Goal: Information Seeking & Learning: Learn about a topic

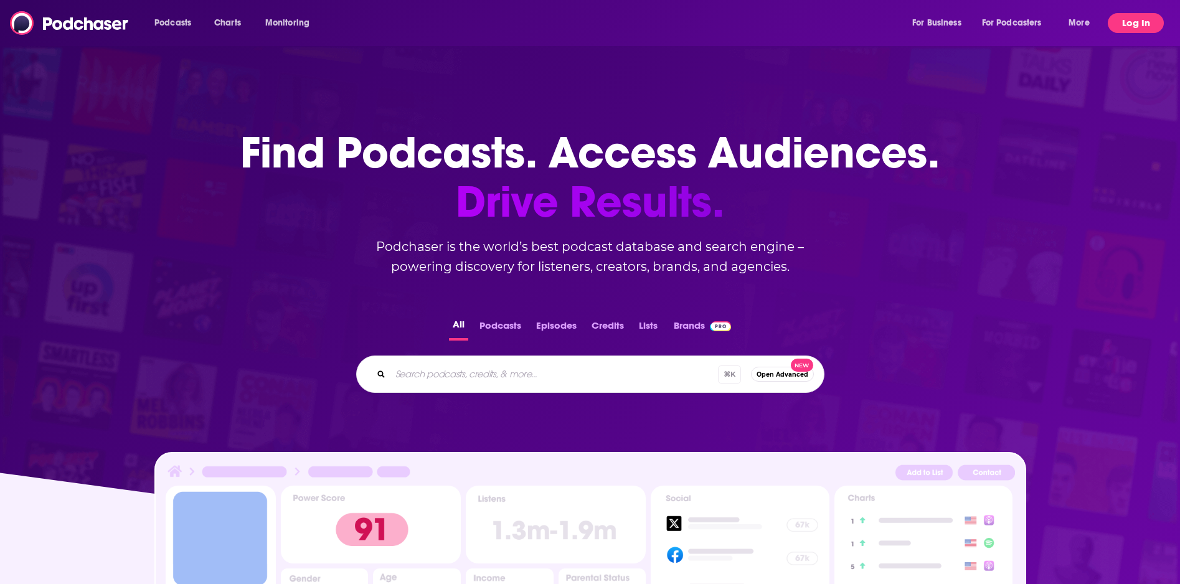
click at [1132, 21] on button "Log In" at bounding box center [1136, 23] width 56 height 20
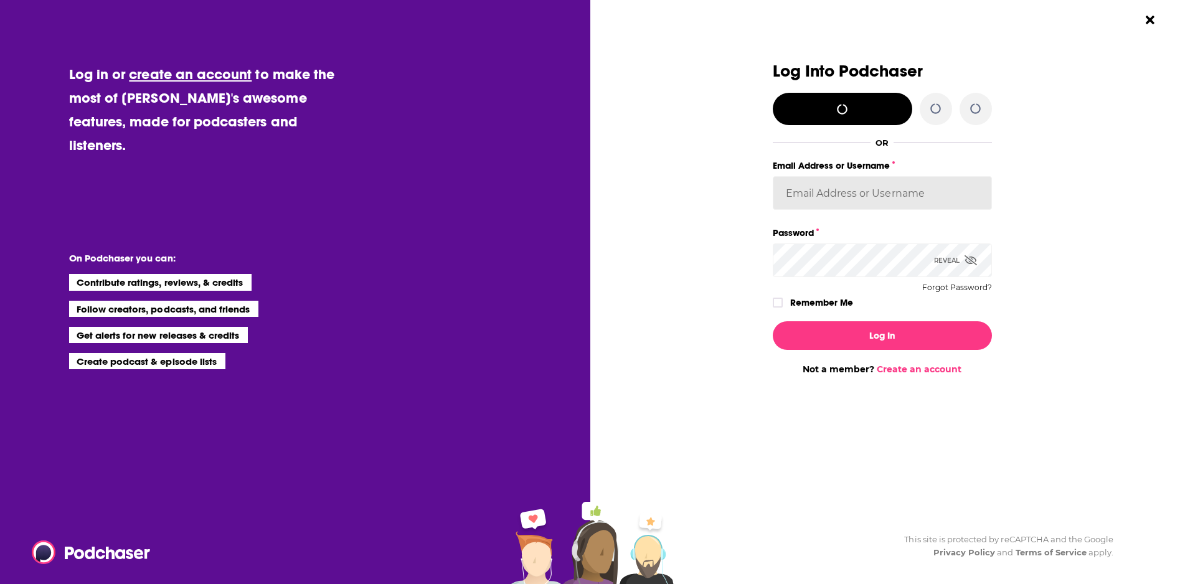
type input "bill@threlkeldcomm.com"
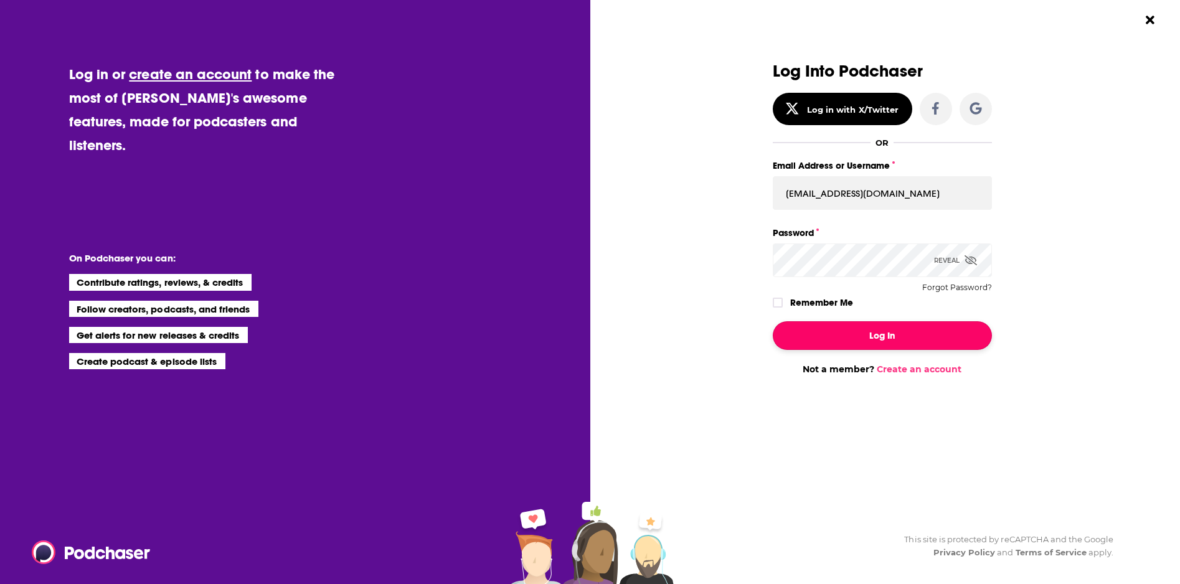
click at [875, 338] on button "Log In" at bounding box center [882, 335] width 219 height 29
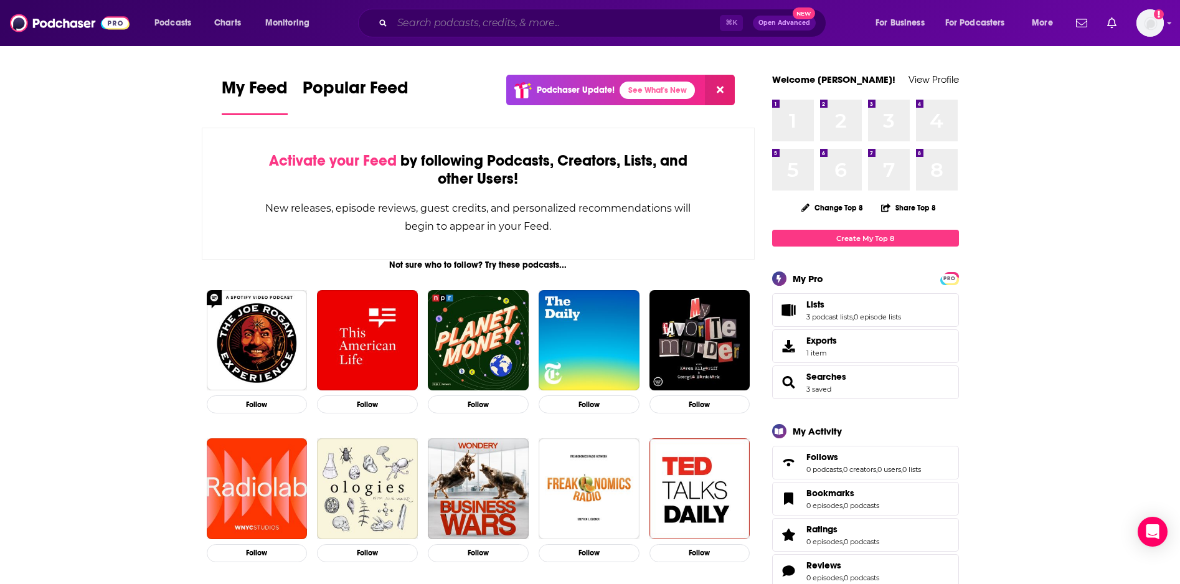
click at [436, 27] on input "Search podcasts, credits, & more..." at bounding box center [556, 23] width 328 height 20
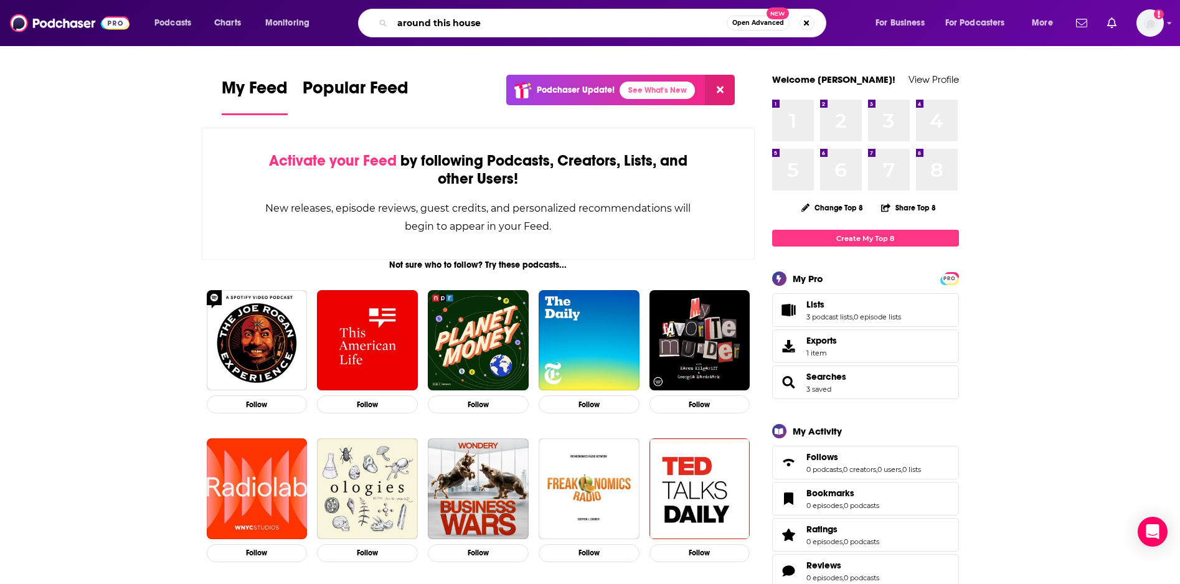
type input "around this house"
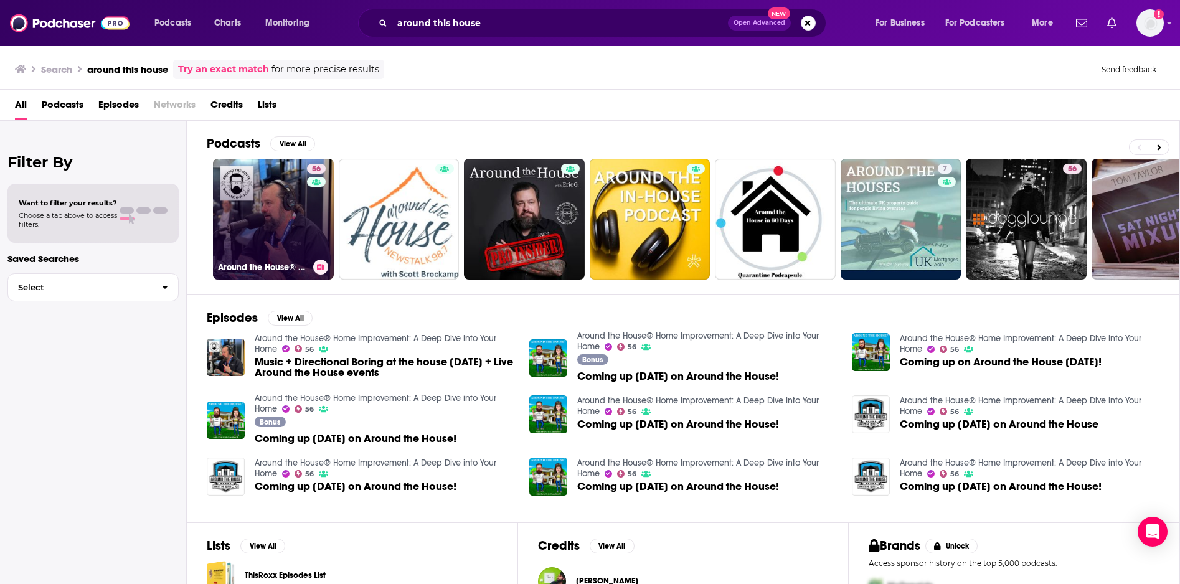
click at [285, 204] on link "56 Around the House® Home Improvement: A Deep Dive into Your Home" at bounding box center [273, 219] width 121 height 121
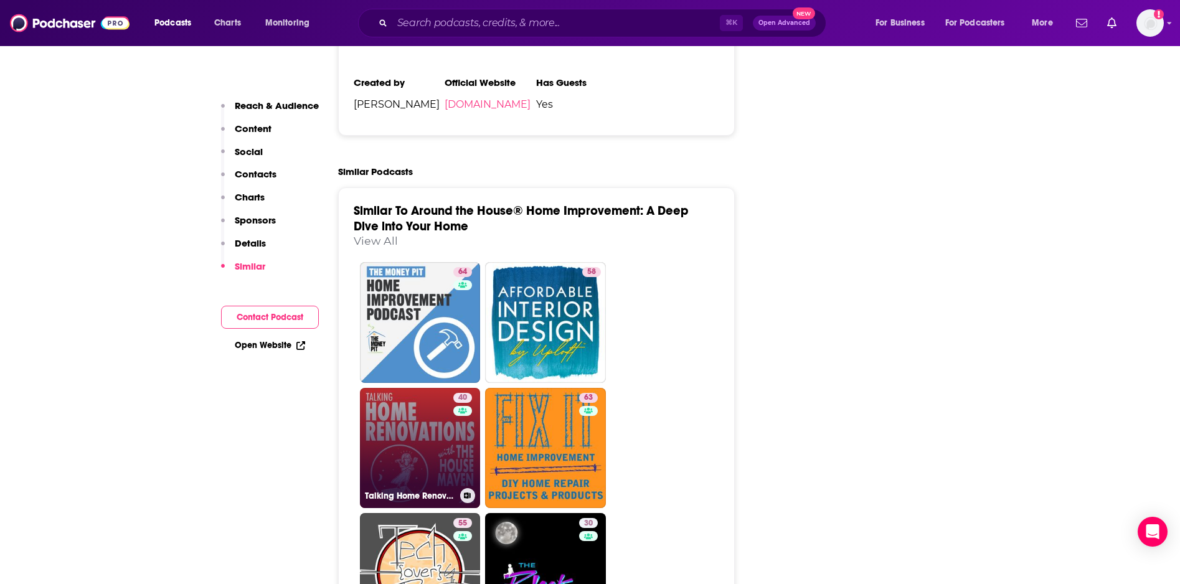
scroll to position [2188, 0]
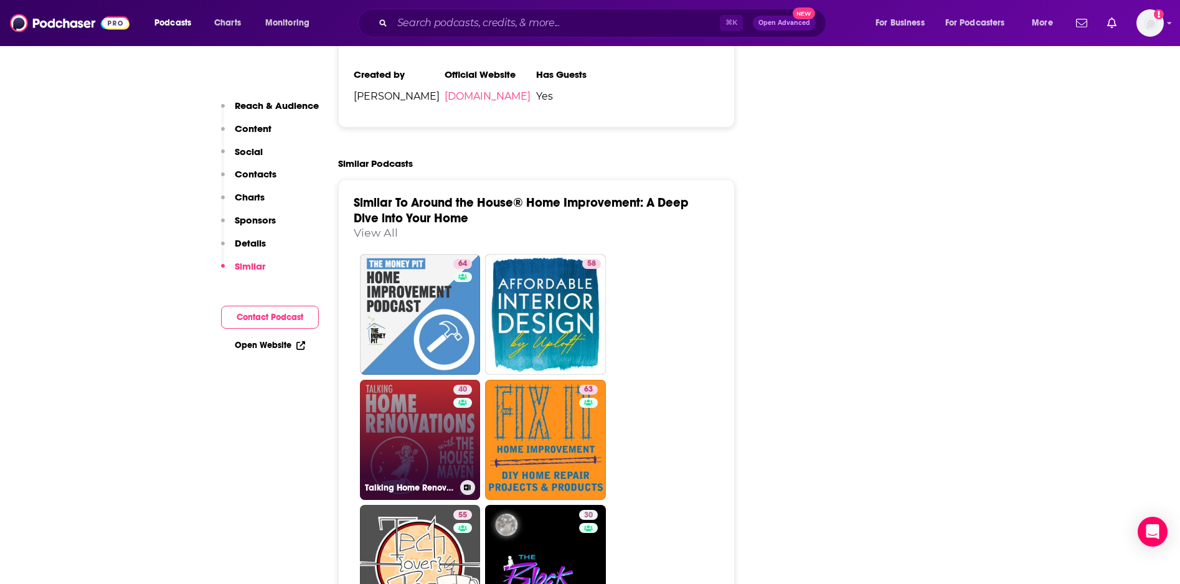
click at [414, 380] on link "40 Talking Home Renovations with the House Maven" at bounding box center [420, 440] width 121 height 121
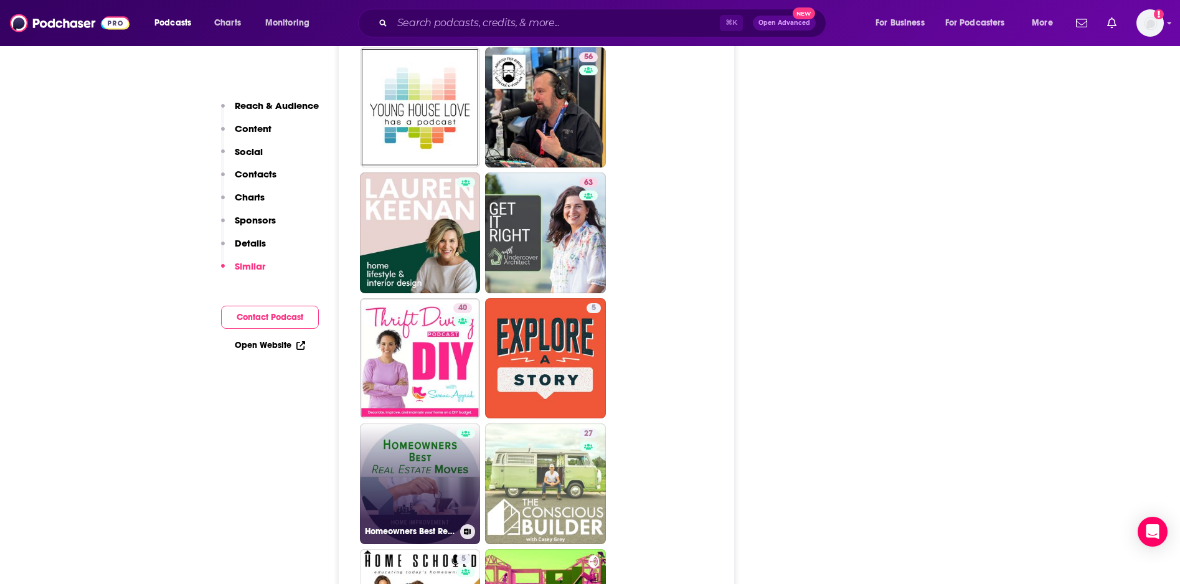
scroll to position [2578, 0]
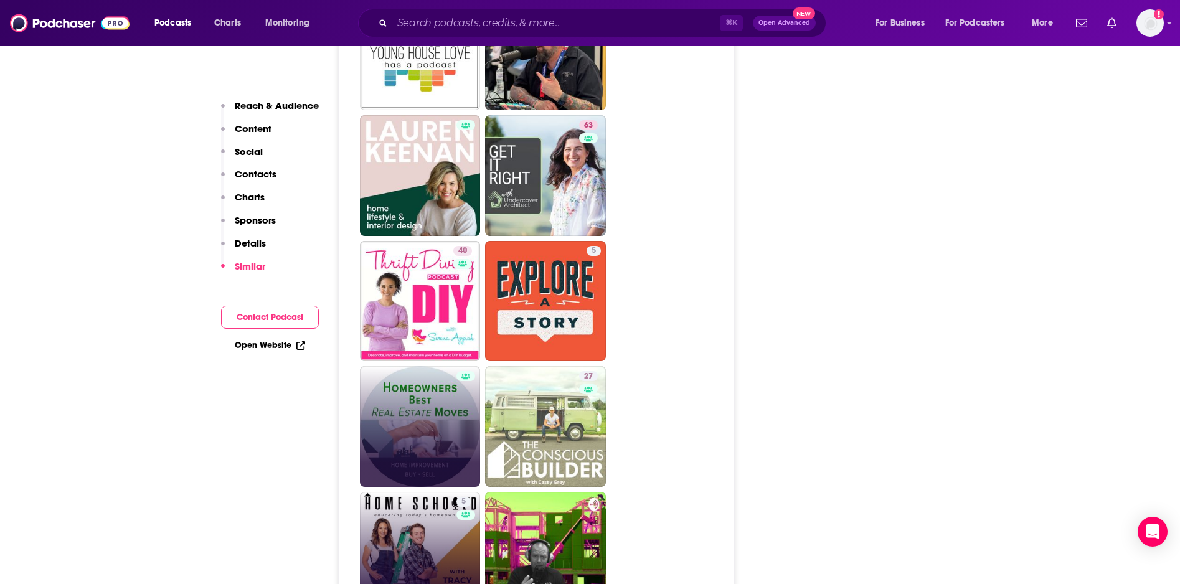
click at [407, 499] on link "5 Home School'd Podcast" at bounding box center [420, 552] width 121 height 121
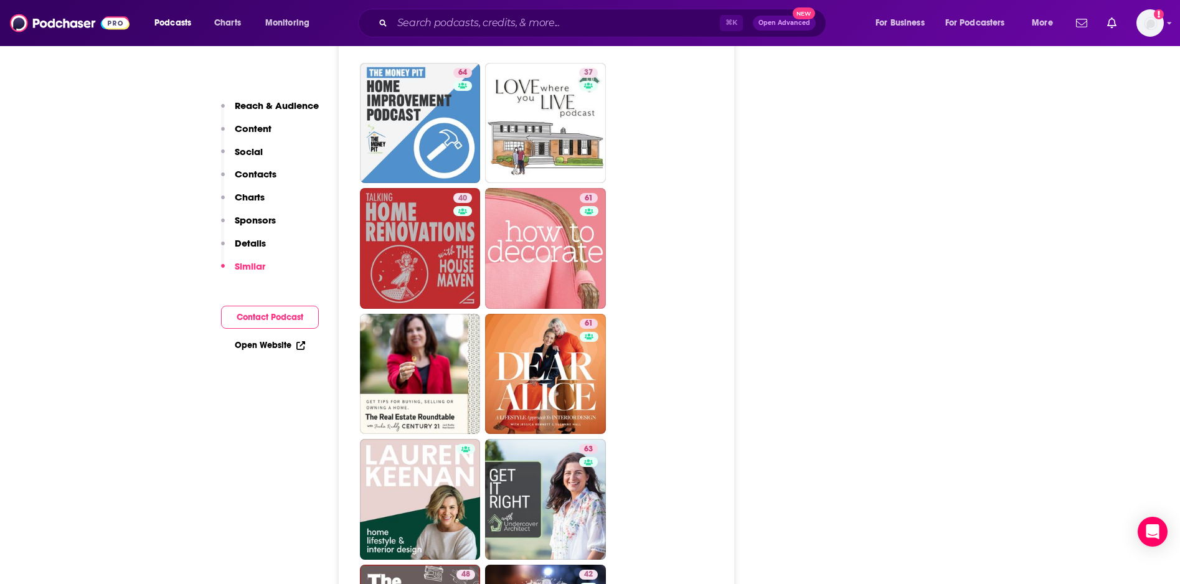
scroll to position [2113, 0]
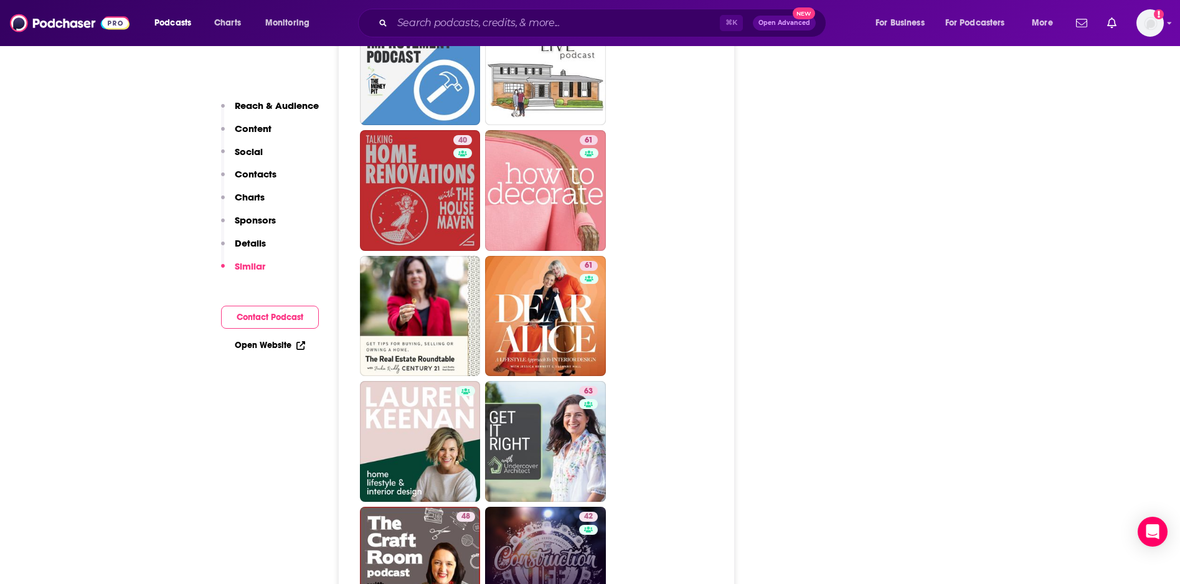
click at [556, 507] on link "42 The Construction Life" at bounding box center [545, 567] width 121 height 121
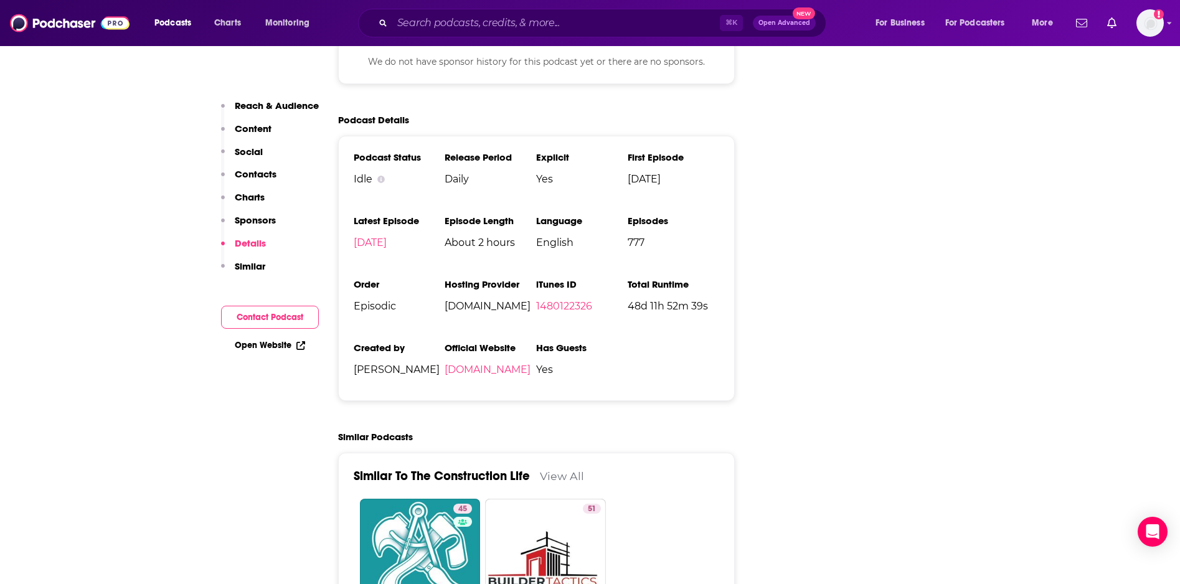
scroll to position [1994, 0]
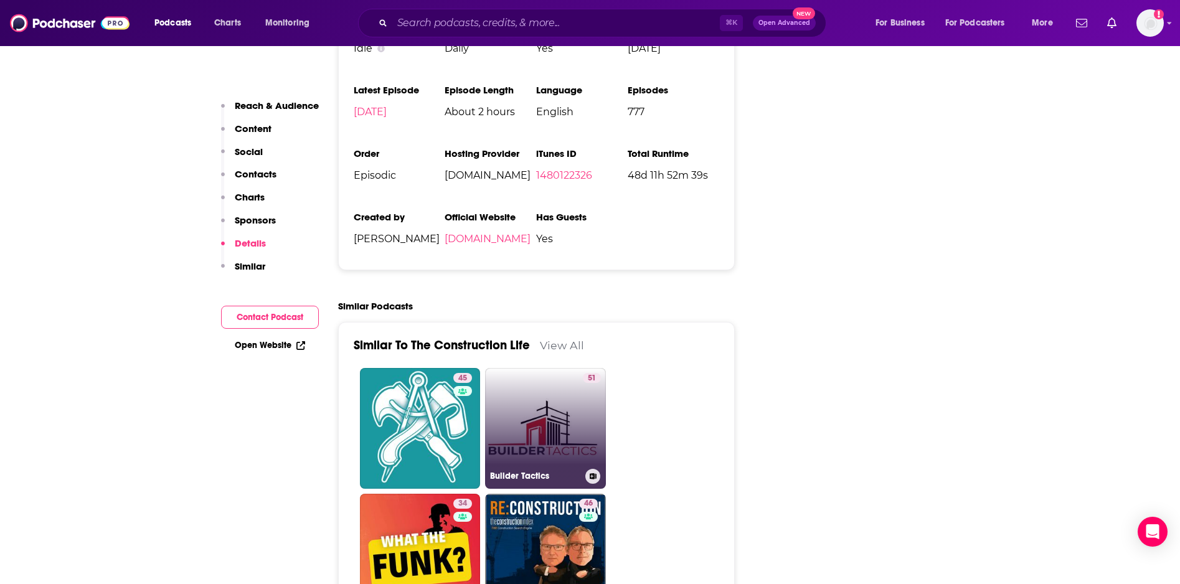
click at [523, 403] on link "51 Builder Tactics" at bounding box center [545, 428] width 121 height 121
type input "https://www.podchaser.com/podcasts/builder-tactics-848722"
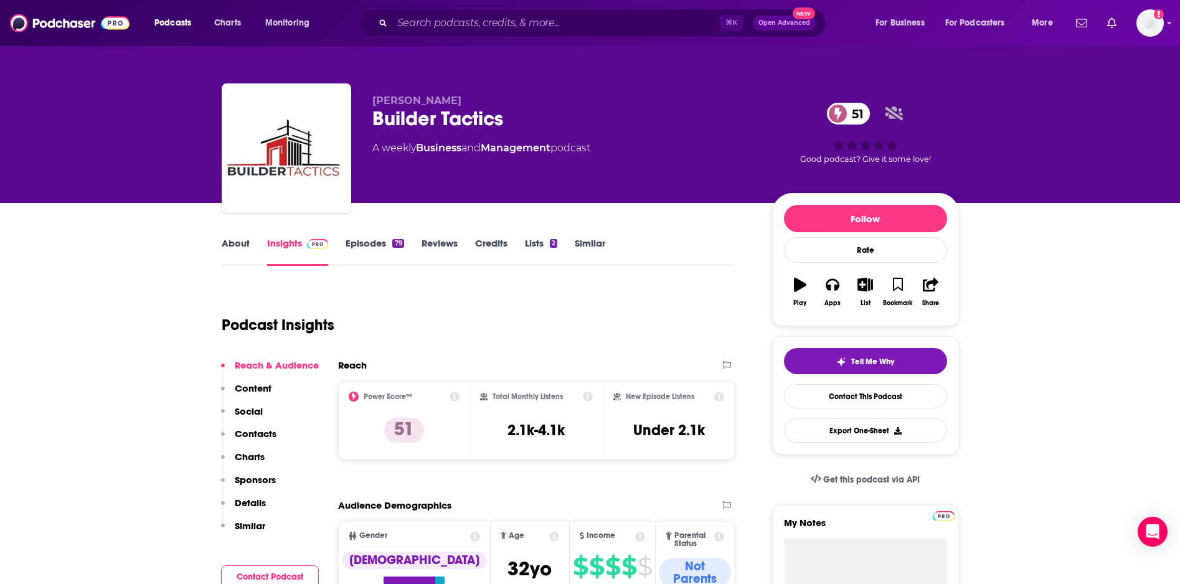
click at [235, 244] on link "About" at bounding box center [236, 251] width 28 height 29
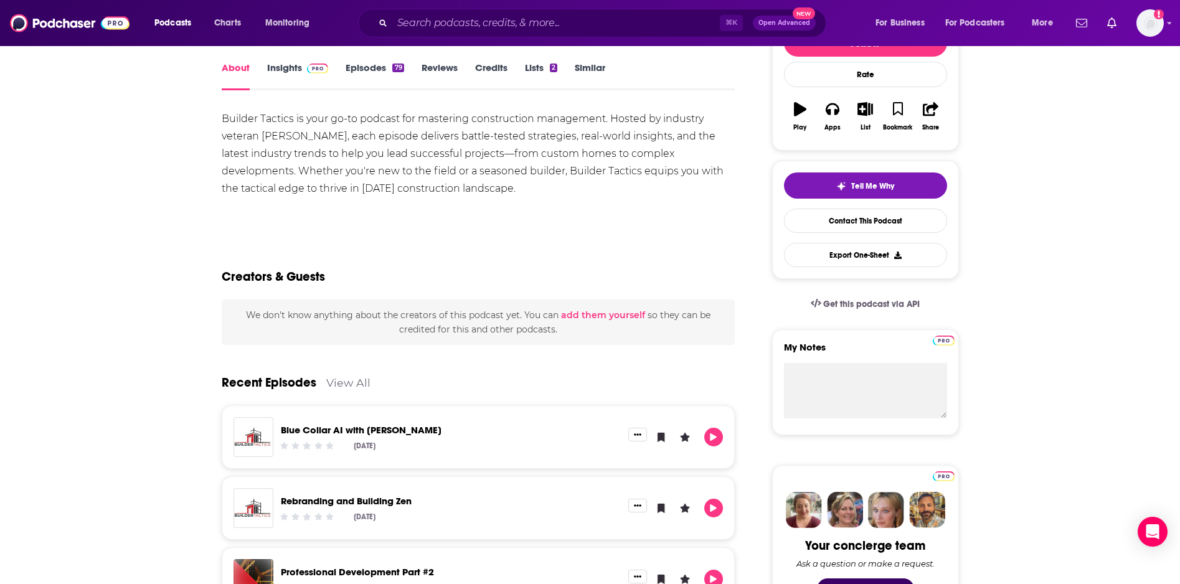
scroll to position [122, 0]
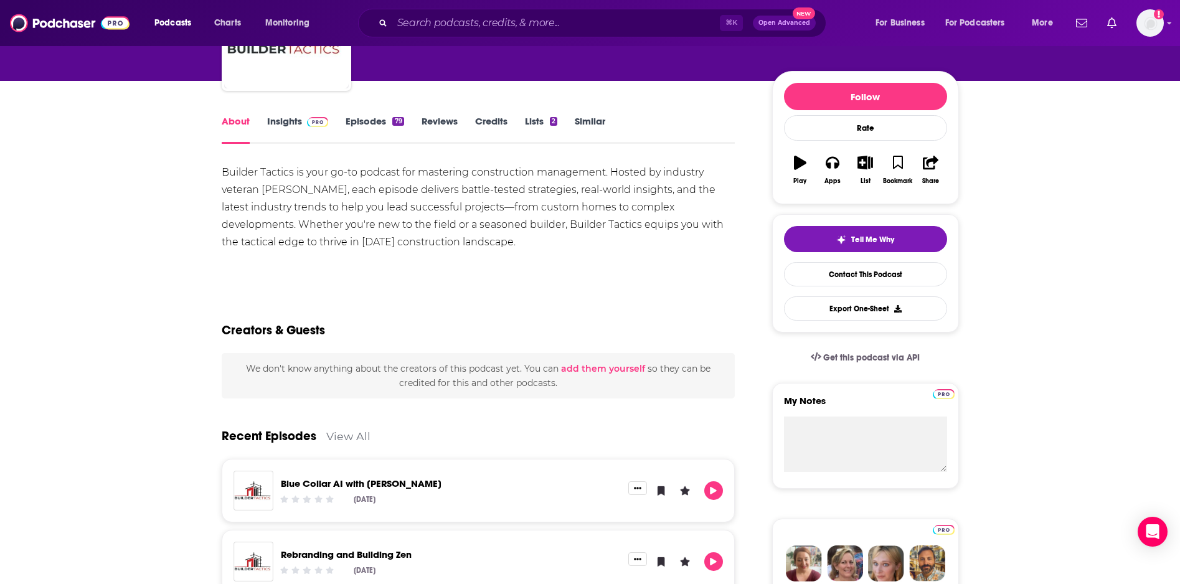
click at [289, 123] on link "Insights" at bounding box center [298, 129] width 62 height 29
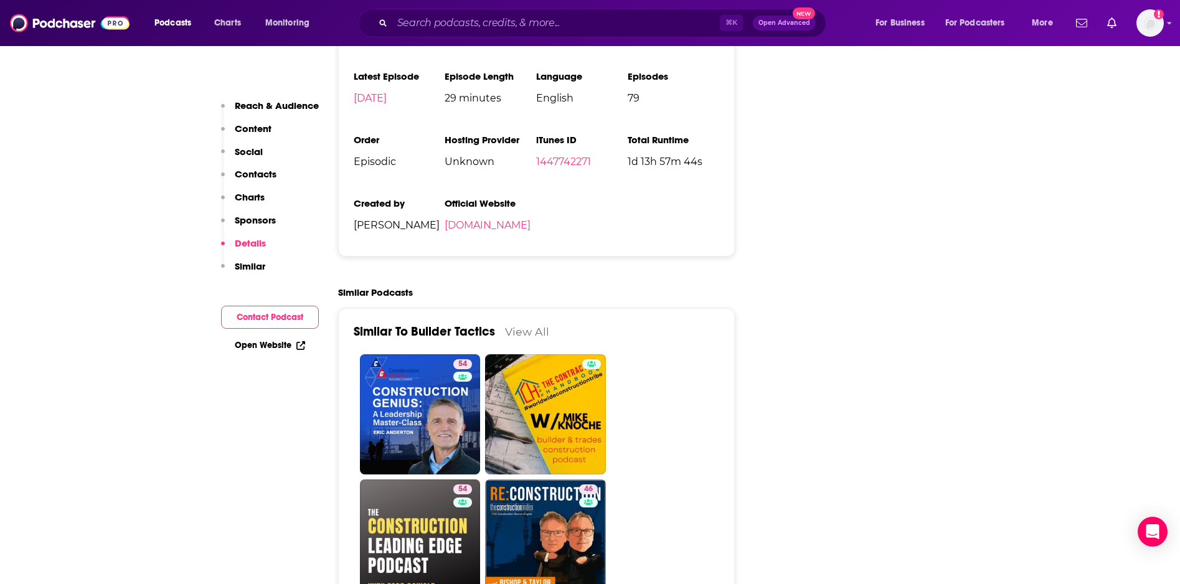
scroll to position [1806, 0]
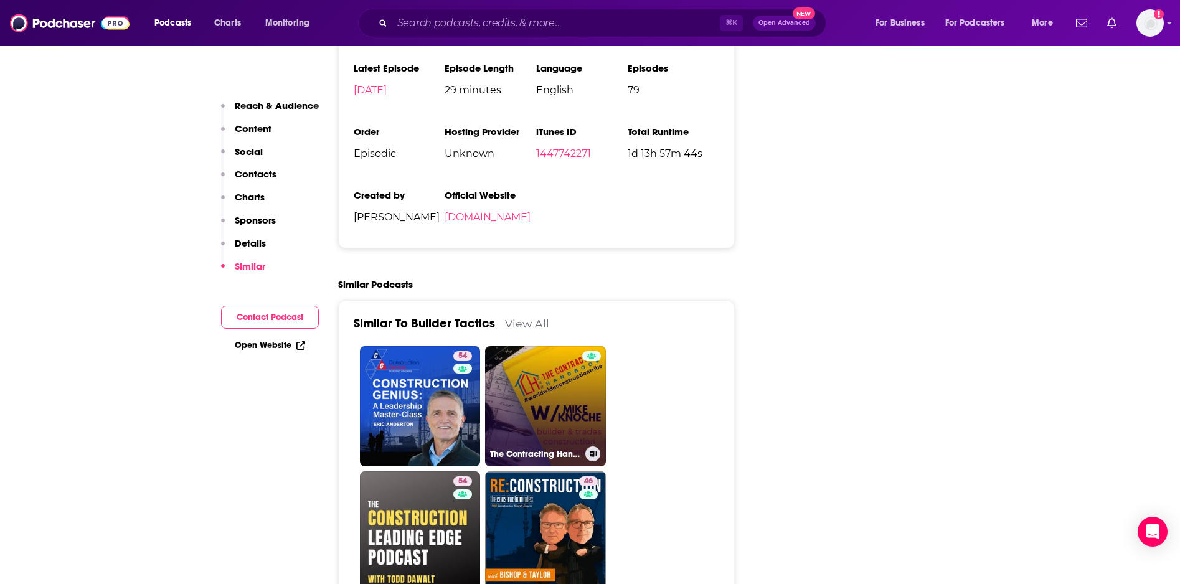
click at [560, 346] on link "The Contracting Handbook: Builder & Trades Construction Podcast" at bounding box center [545, 406] width 121 height 121
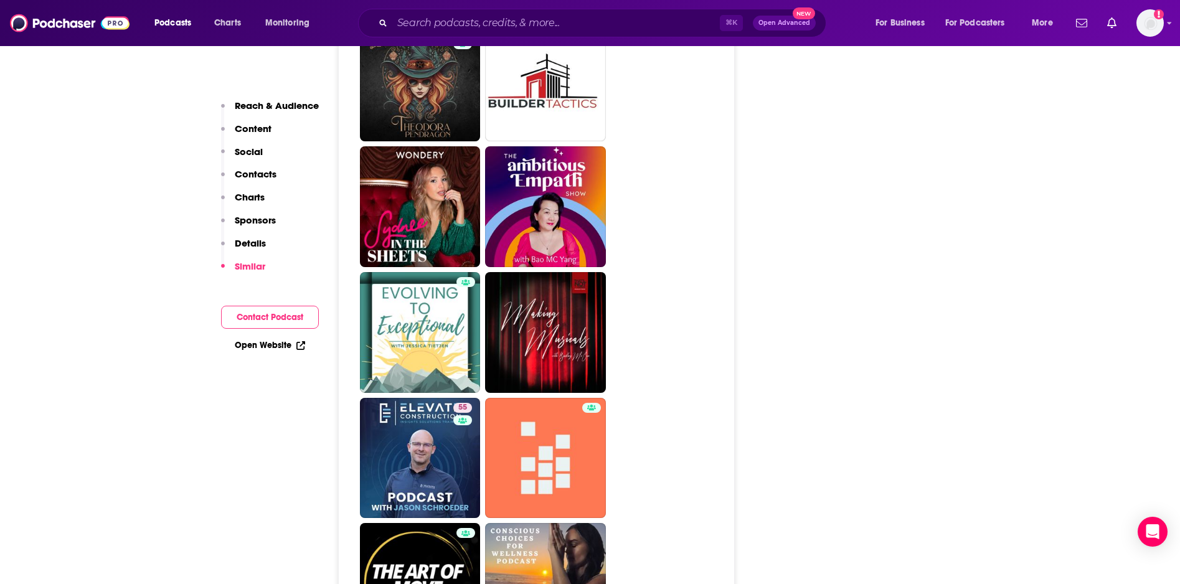
scroll to position [2193, 0]
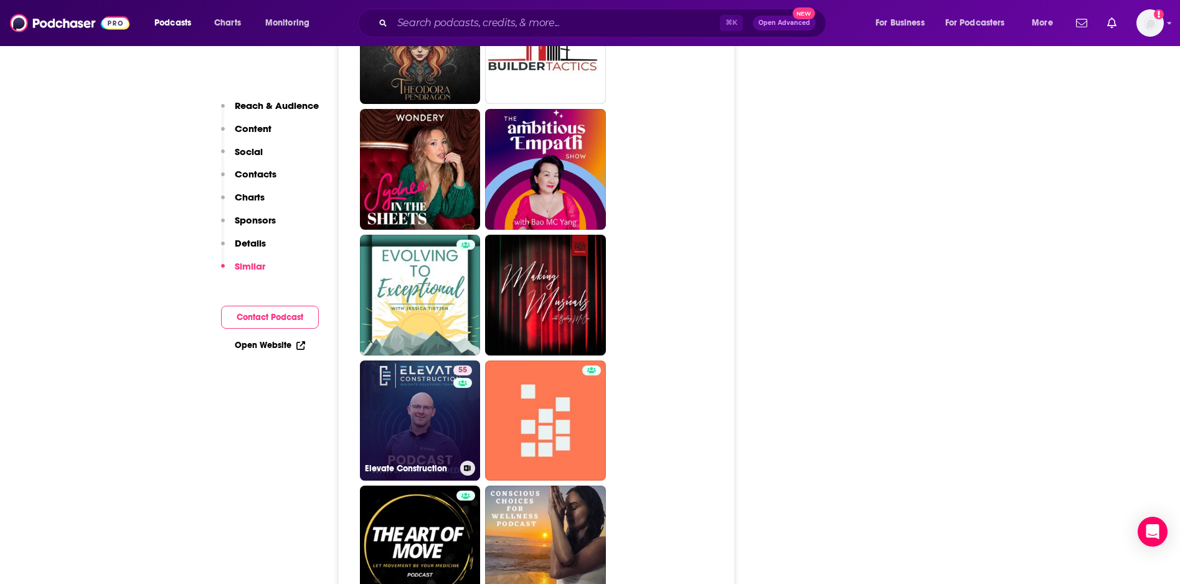
click at [422, 431] on link "55 Elevate Construction" at bounding box center [420, 421] width 121 height 121
type input "https://www.podchaser.com/podcasts/elevate-construction-1285072"
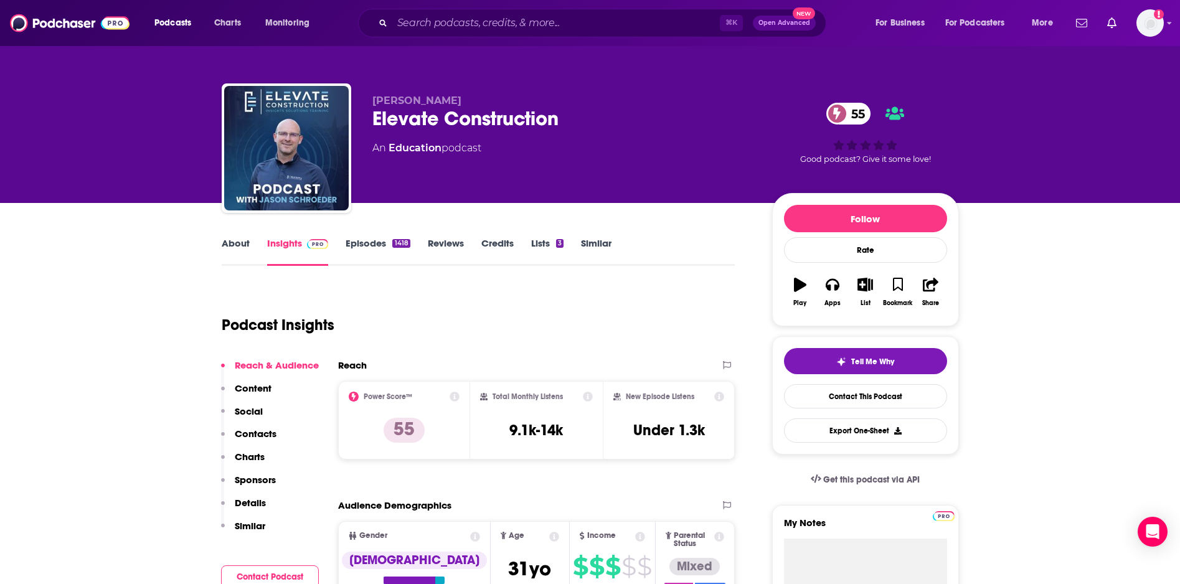
click at [240, 238] on link "About" at bounding box center [236, 251] width 28 height 29
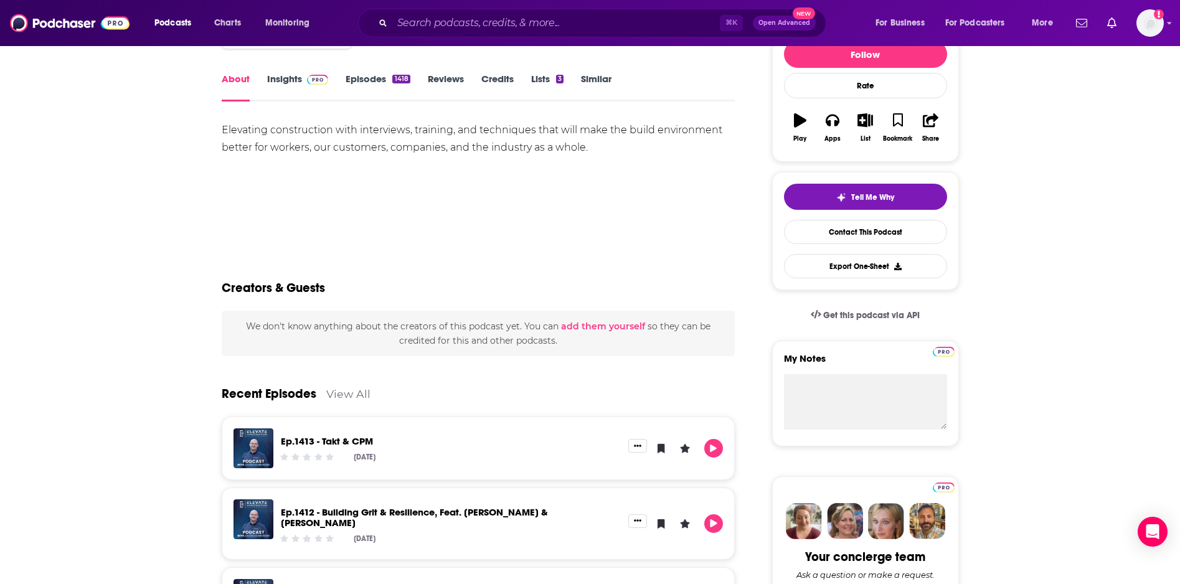
scroll to position [301, 0]
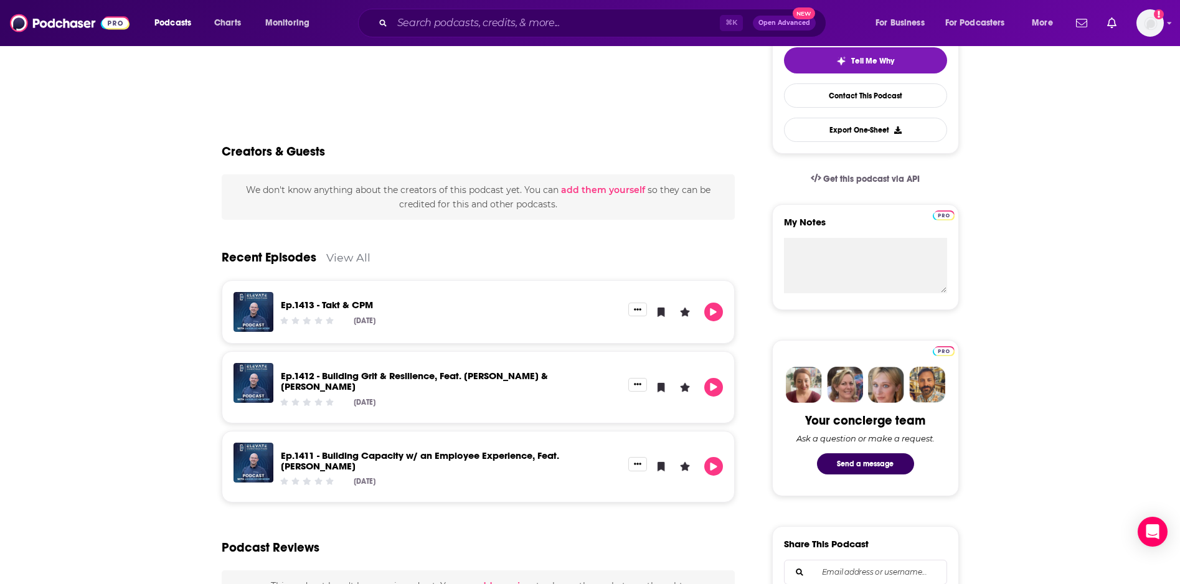
click at [333, 257] on link "View All" at bounding box center [348, 257] width 44 height 13
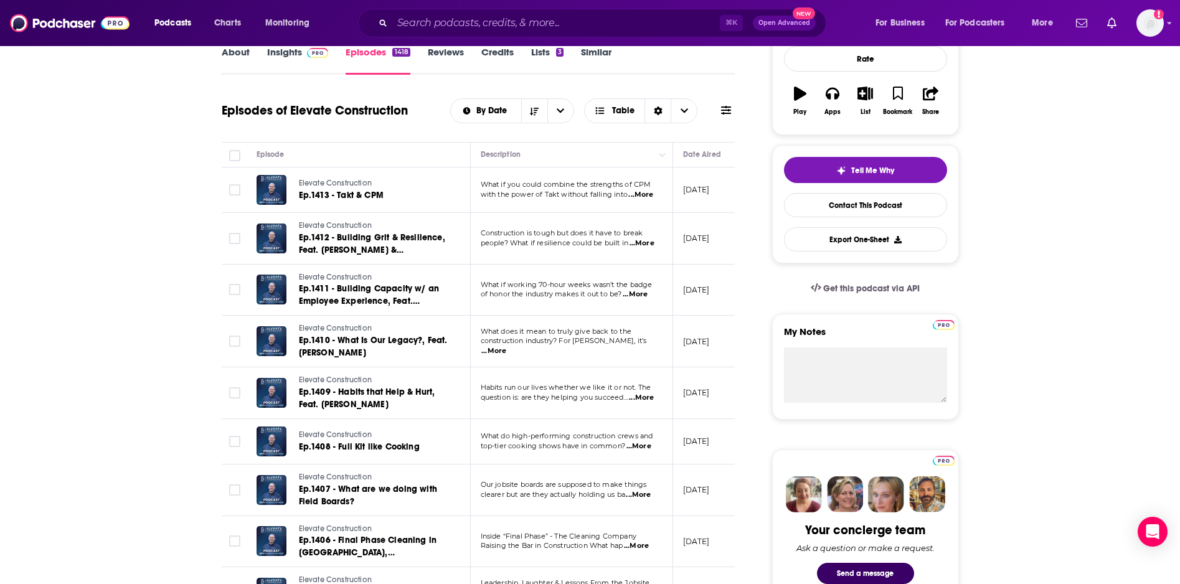
scroll to position [93, 0]
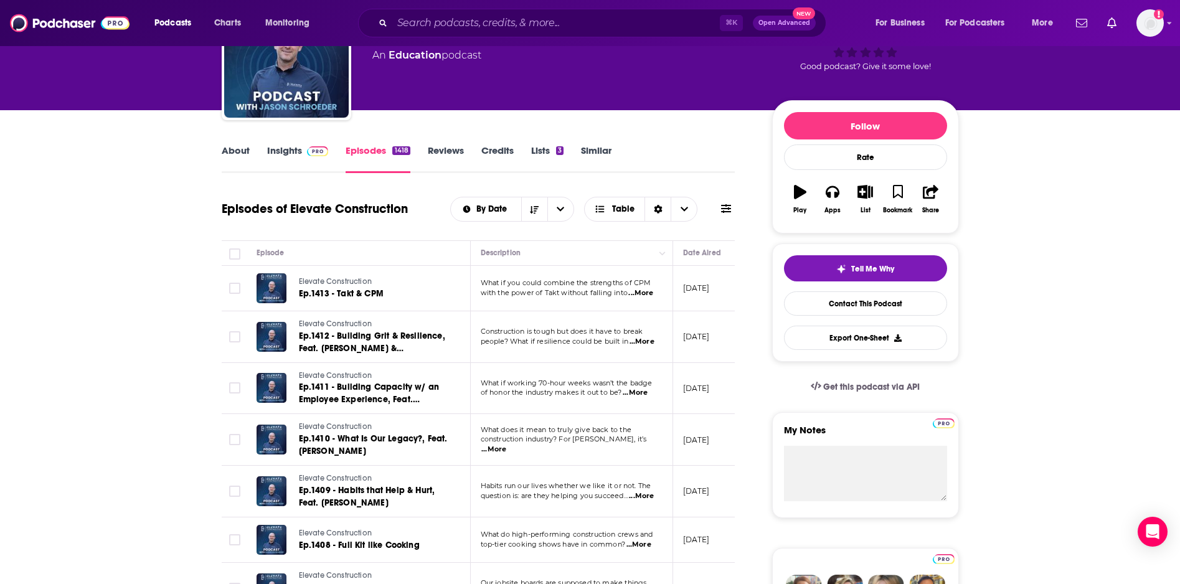
click at [640, 294] on span "...More" at bounding box center [640, 293] width 25 height 10
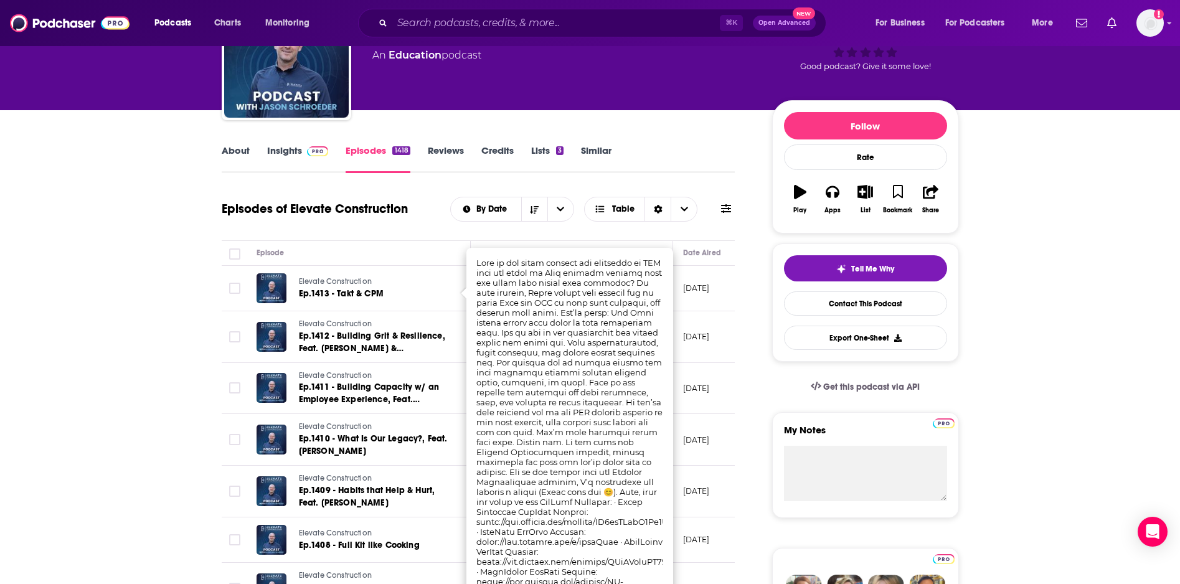
click at [443, 303] on div "Elevate Construction Ep.1413 - Takt & CPM" at bounding box center [373, 288] width 148 height 30
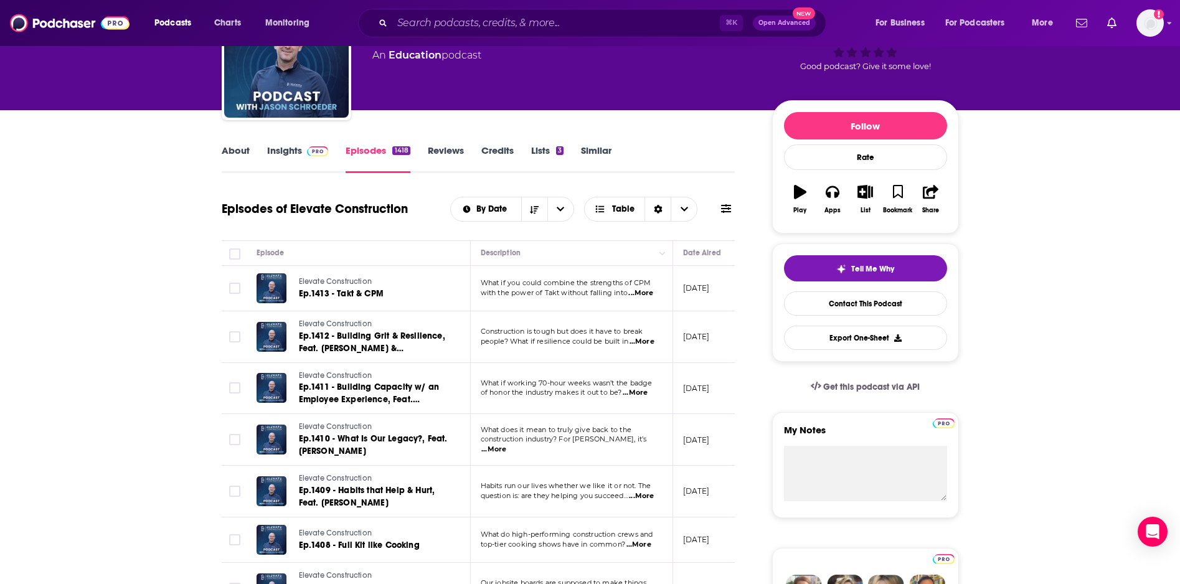
click at [647, 342] on span "...More" at bounding box center [642, 342] width 25 height 10
click at [425, 303] on div "Elevate Construction Ep.1413 - Takt & CPM" at bounding box center [373, 288] width 148 height 30
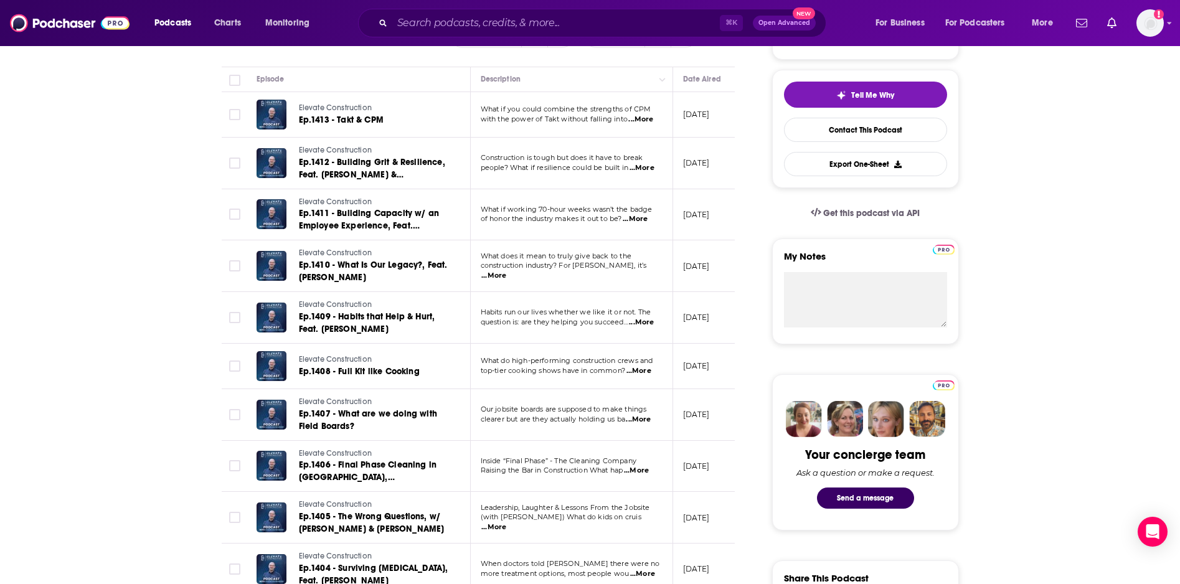
scroll to position [0, 0]
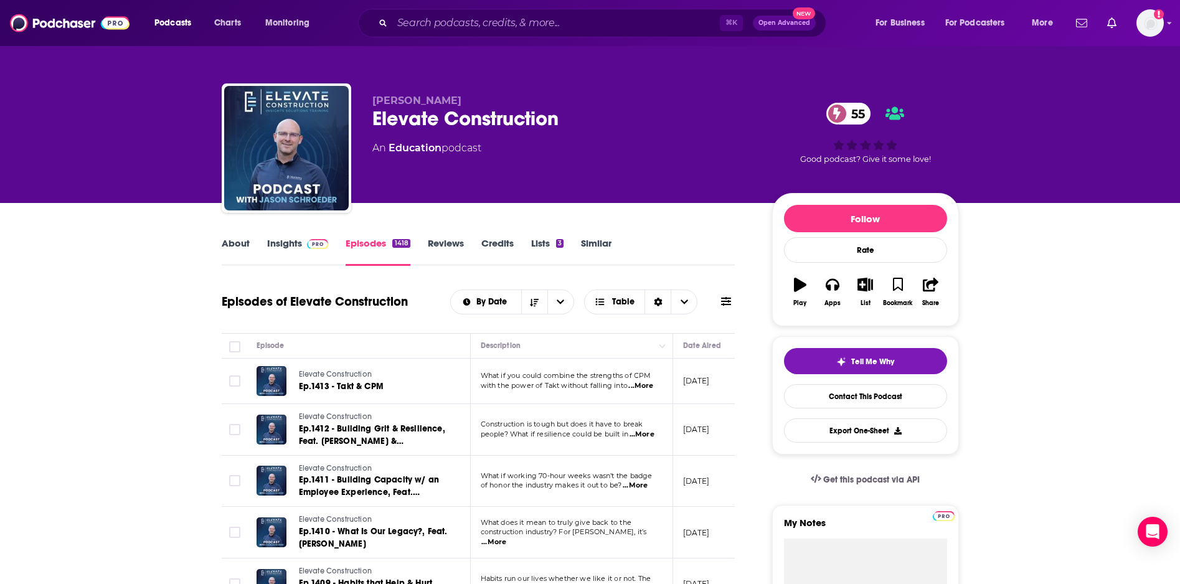
click at [240, 245] on link "About" at bounding box center [236, 251] width 28 height 29
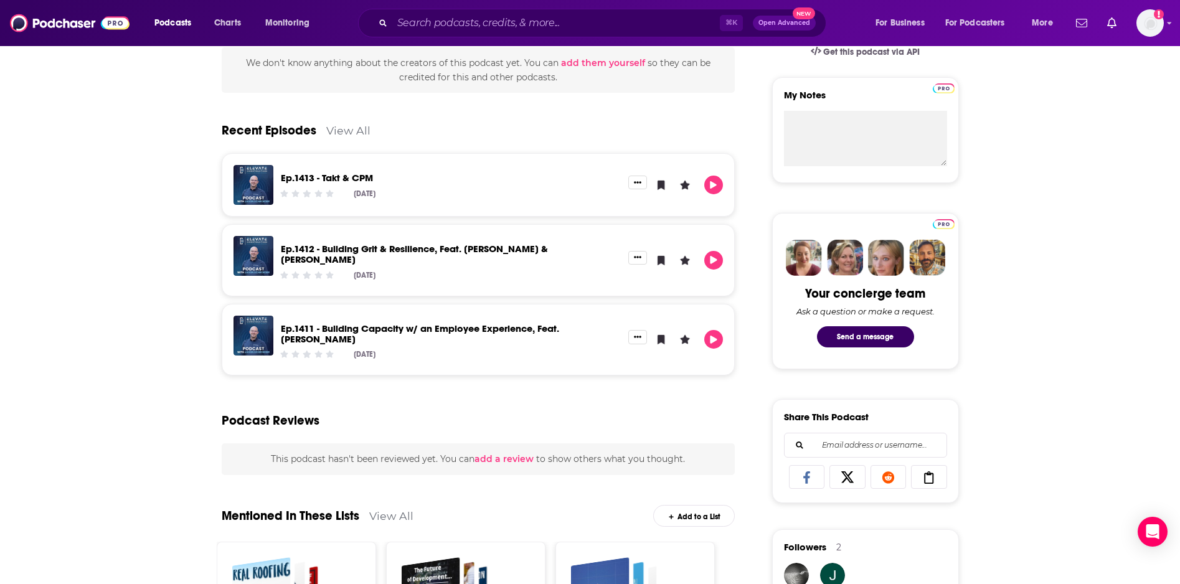
scroll to position [692, 0]
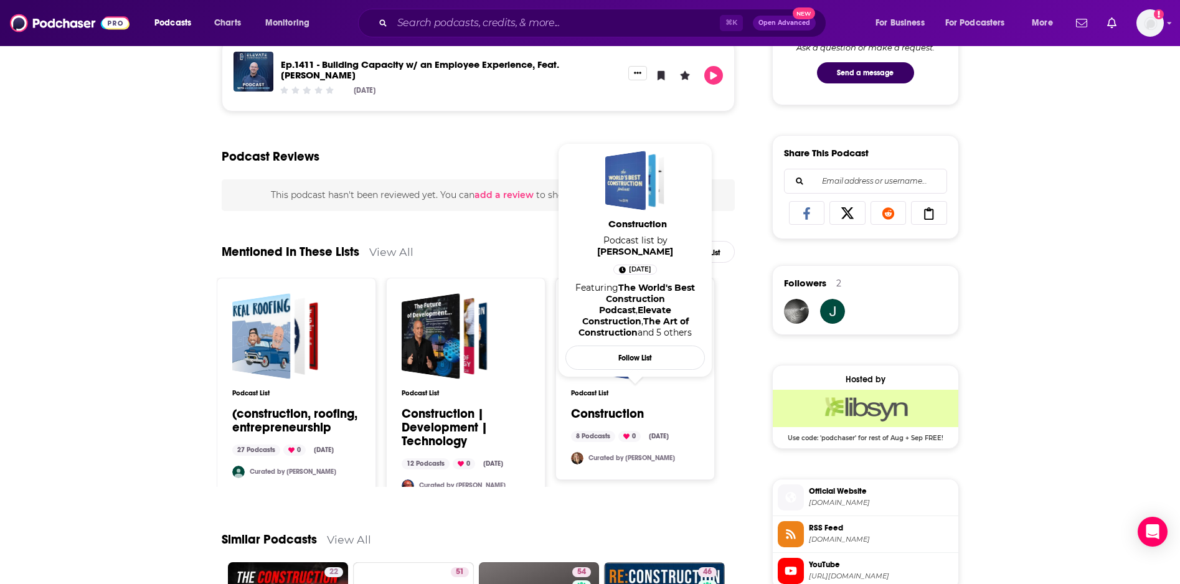
click at [602, 407] on link "Construction" at bounding box center [607, 414] width 73 height 14
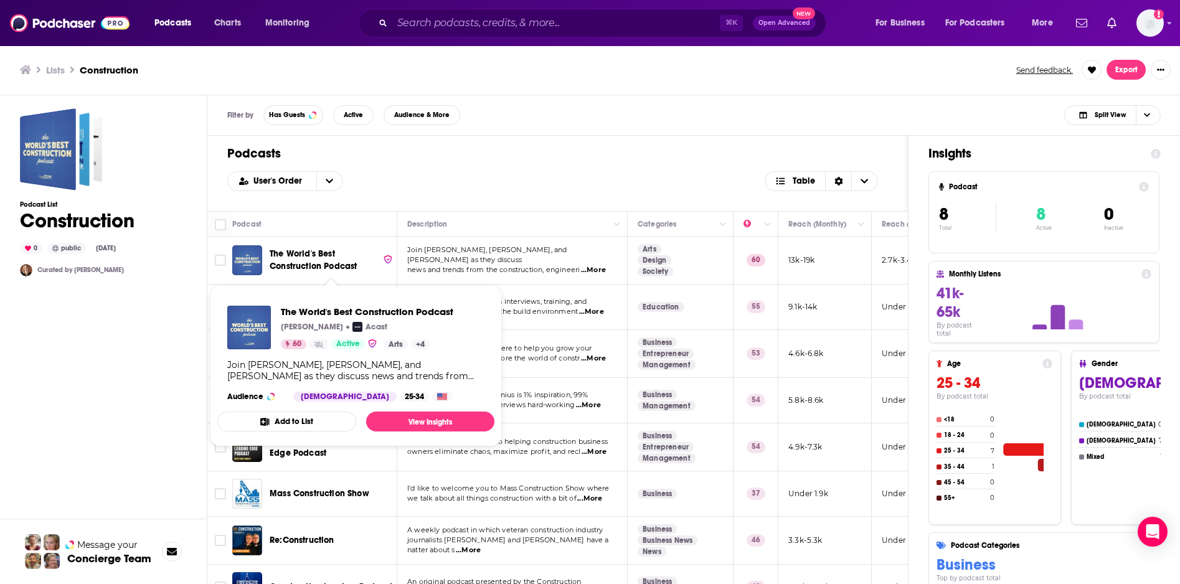
click at [318, 252] on span "The World's Best Construction Podcast" at bounding box center [313, 259] width 87 height 23
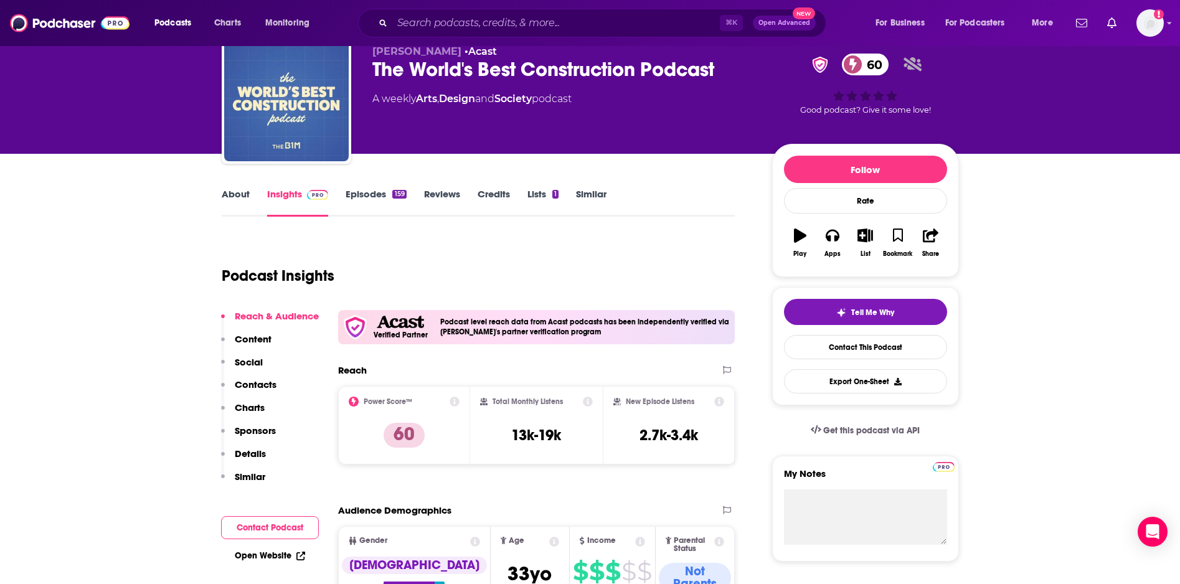
scroll to position [7, 0]
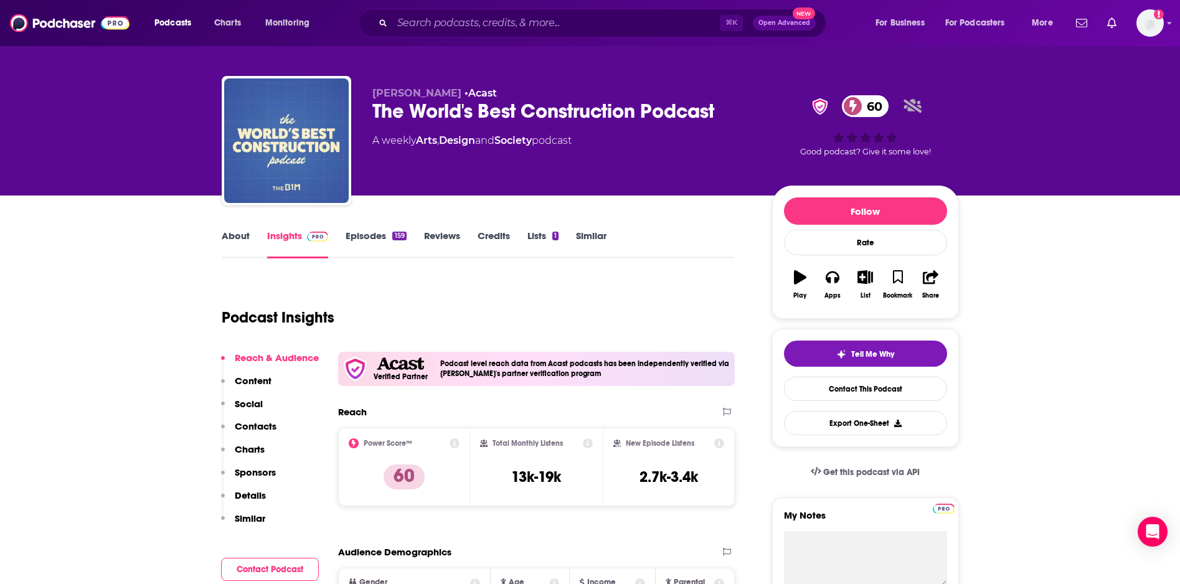
click at [357, 238] on link "Episodes 159" at bounding box center [376, 244] width 60 height 29
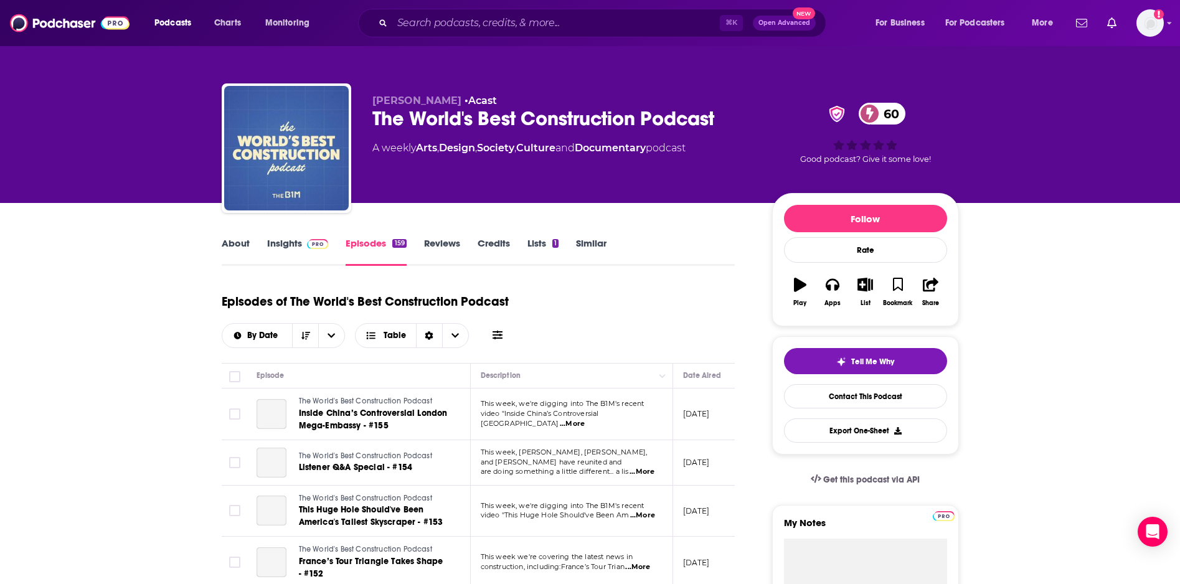
click at [234, 239] on link "About" at bounding box center [236, 251] width 28 height 29
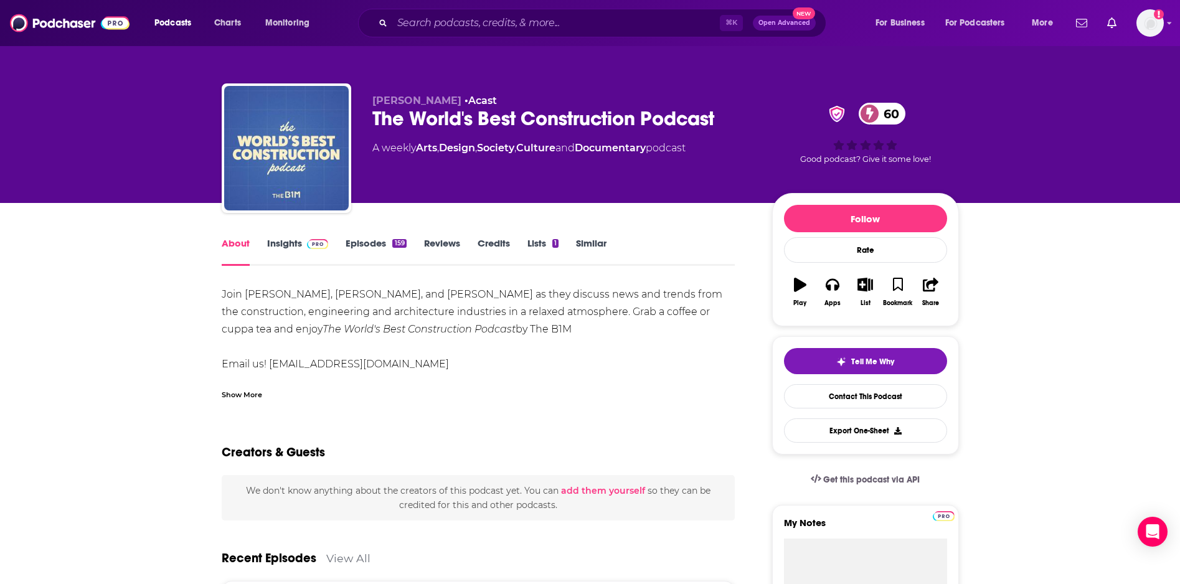
click at [358, 242] on link "Episodes 159" at bounding box center [376, 251] width 60 height 29
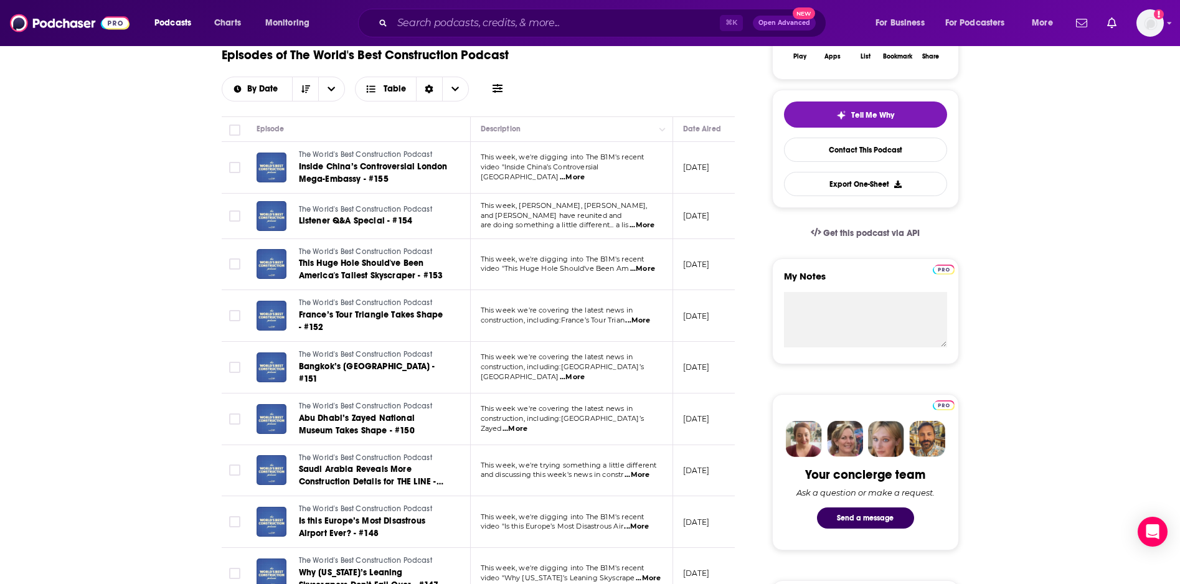
scroll to position [95, 0]
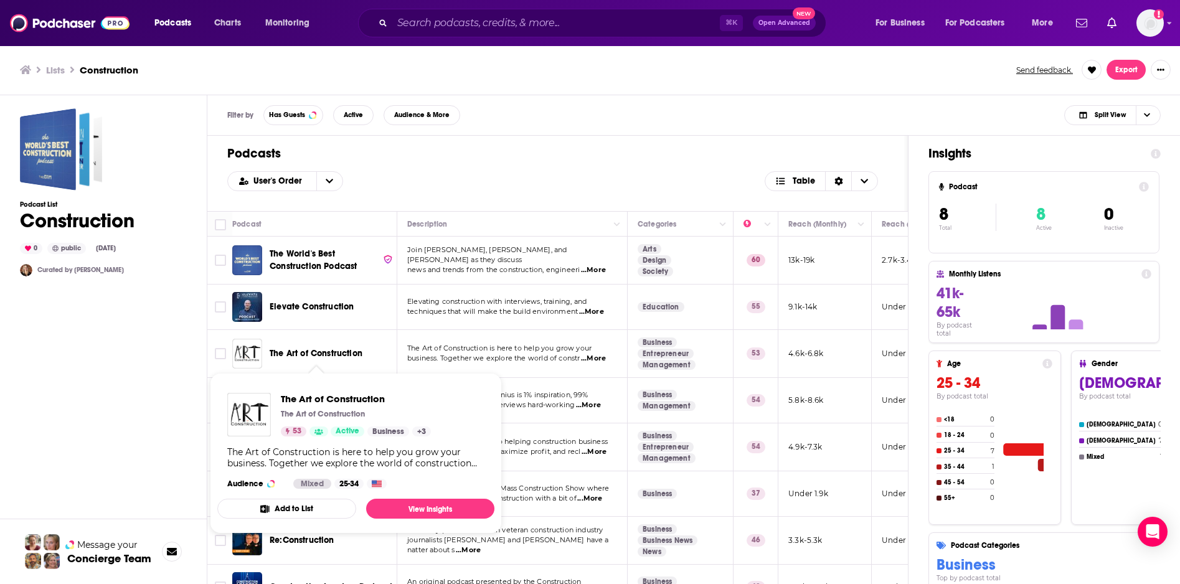
click at [317, 352] on span "The Art of Construction" at bounding box center [316, 353] width 93 height 11
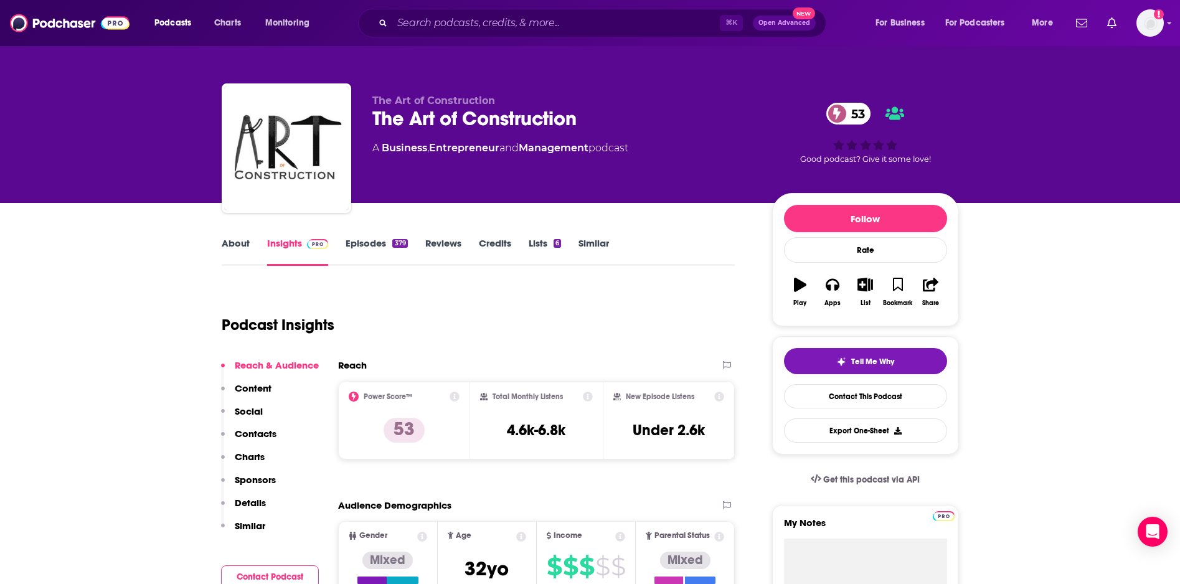
click at [367, 244] on link "Episodes 379" at bounding box center [377, 251] width 62 height 29
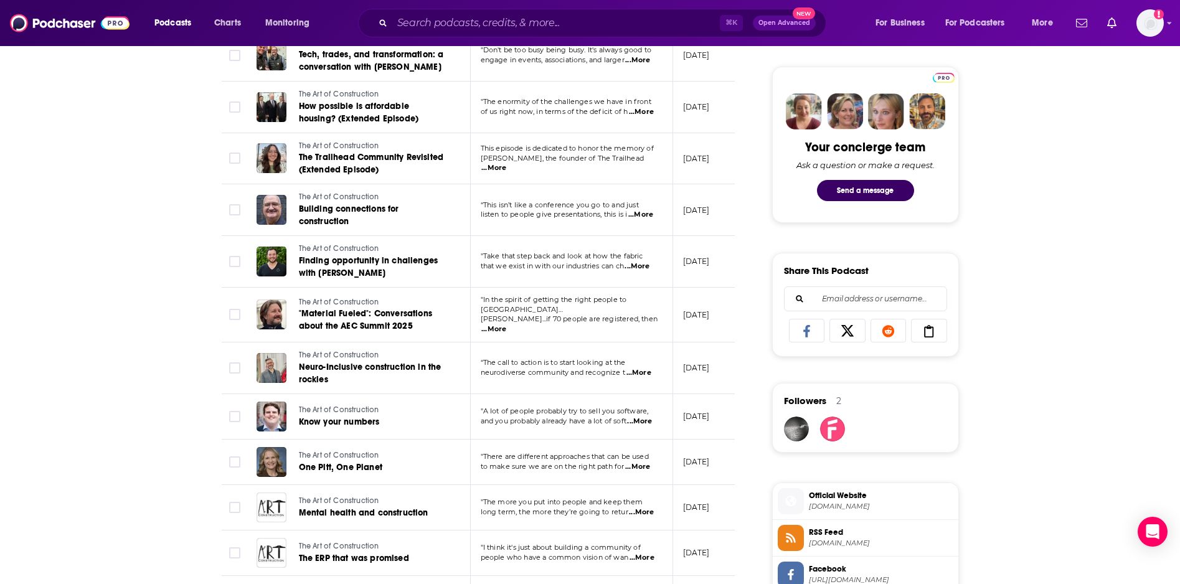
scroll to position [623, 0]
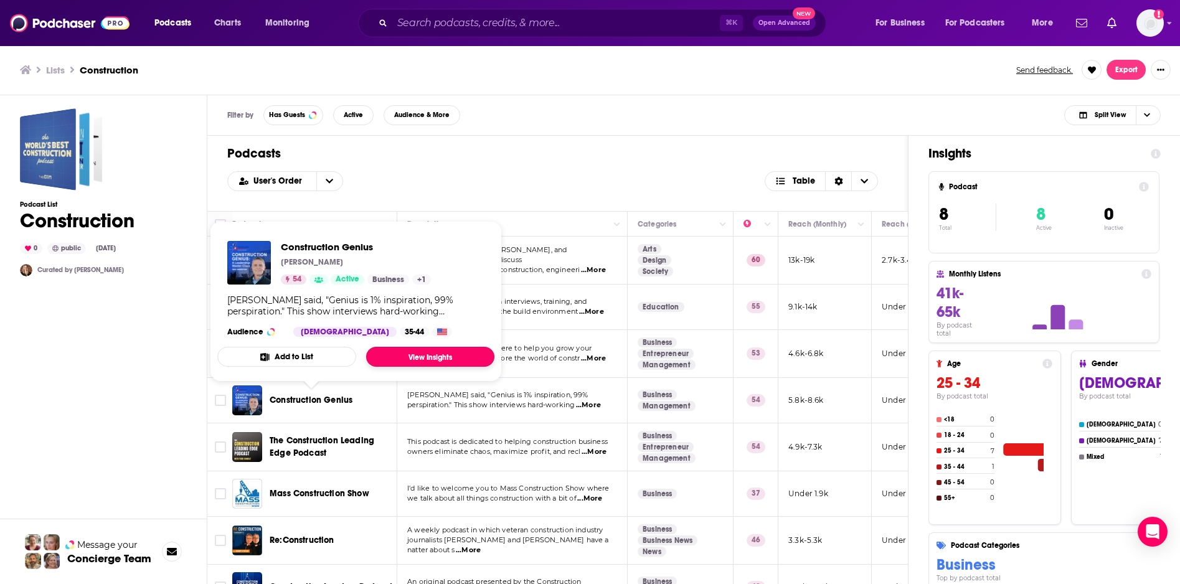
click at [413, 356] on link "View Insights" at bounding box center [430, 357] width 128 height 20
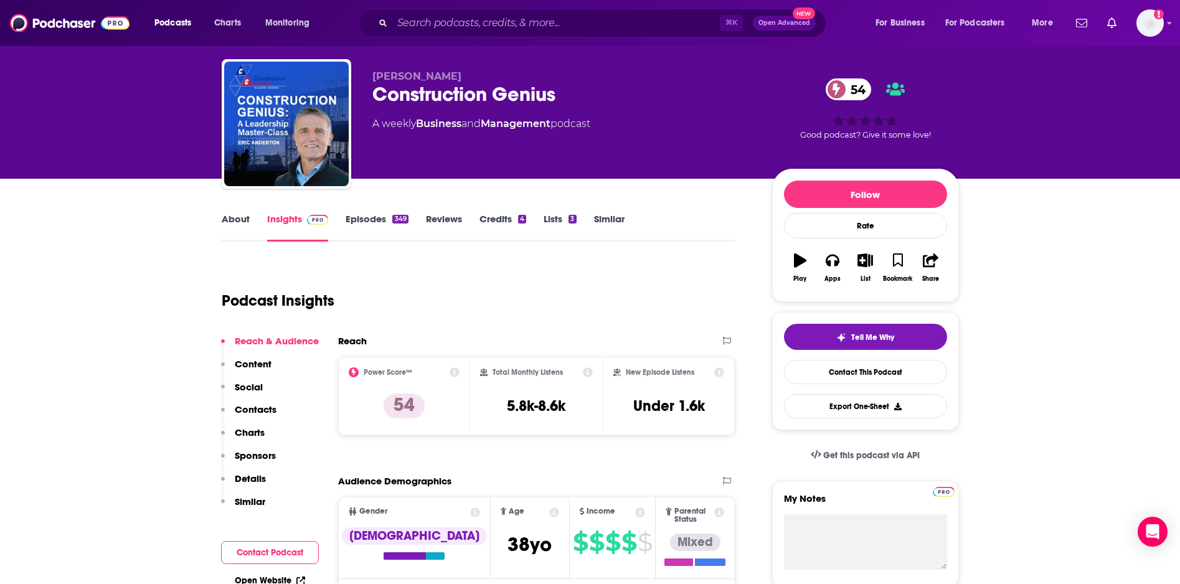
scroll to position [49, 0]
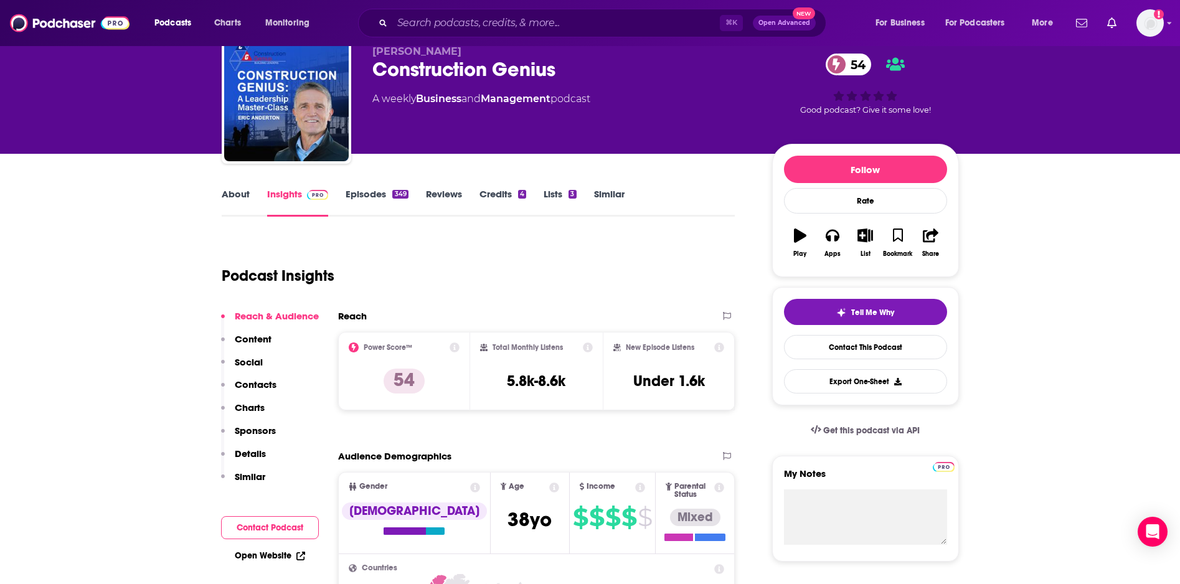
click at [376, 189] on link "Episodes 349" at bounding box center [377, 202] width 62 height 29
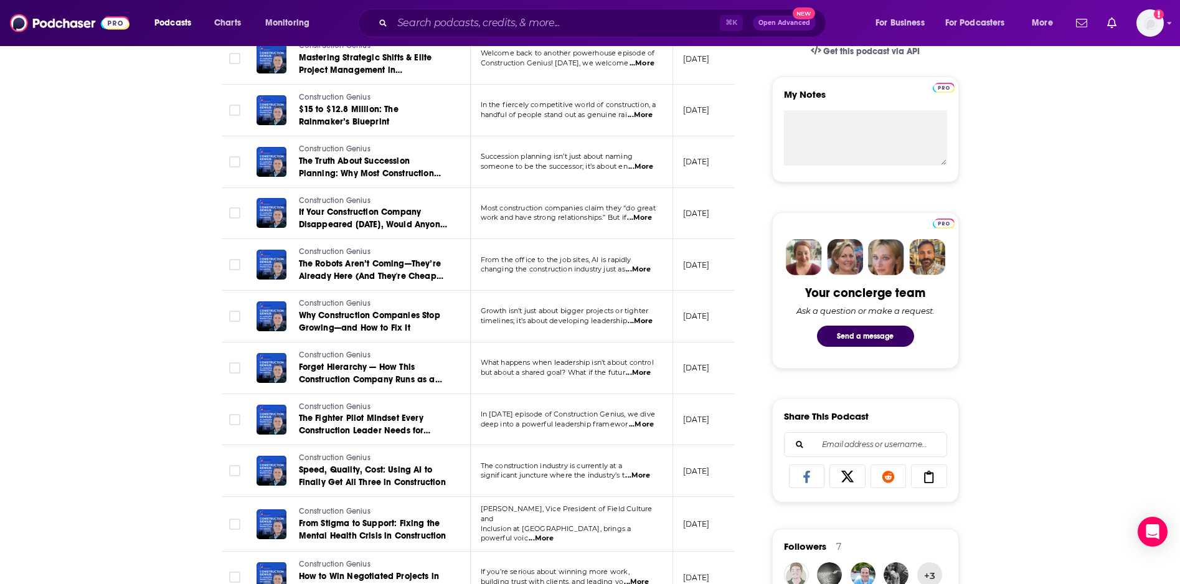
scroll to position [478, 0]
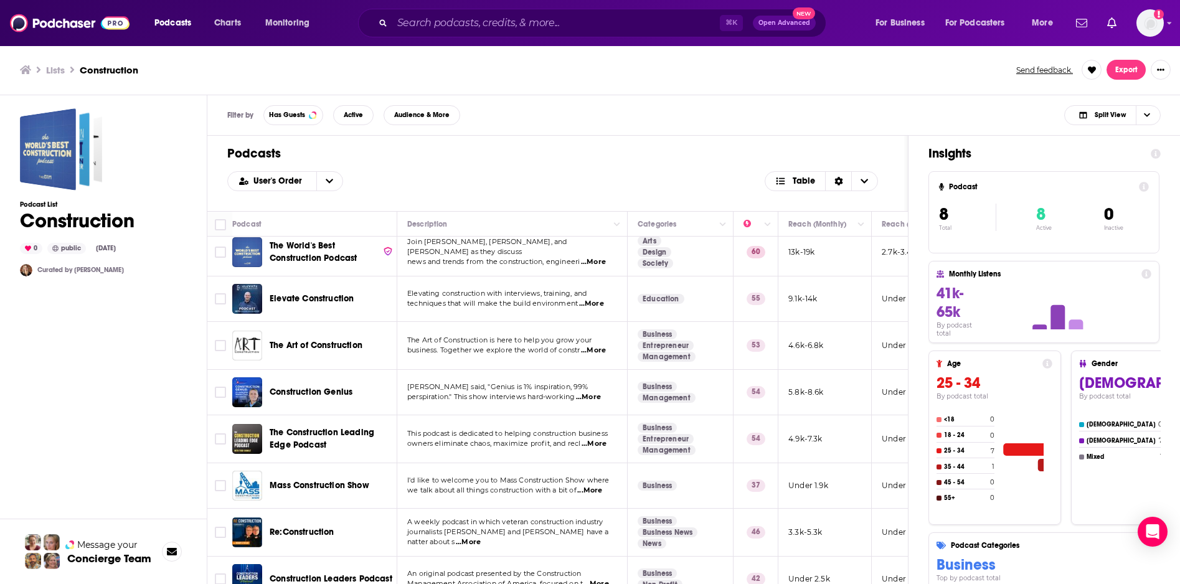
scroll to position [23, 0]
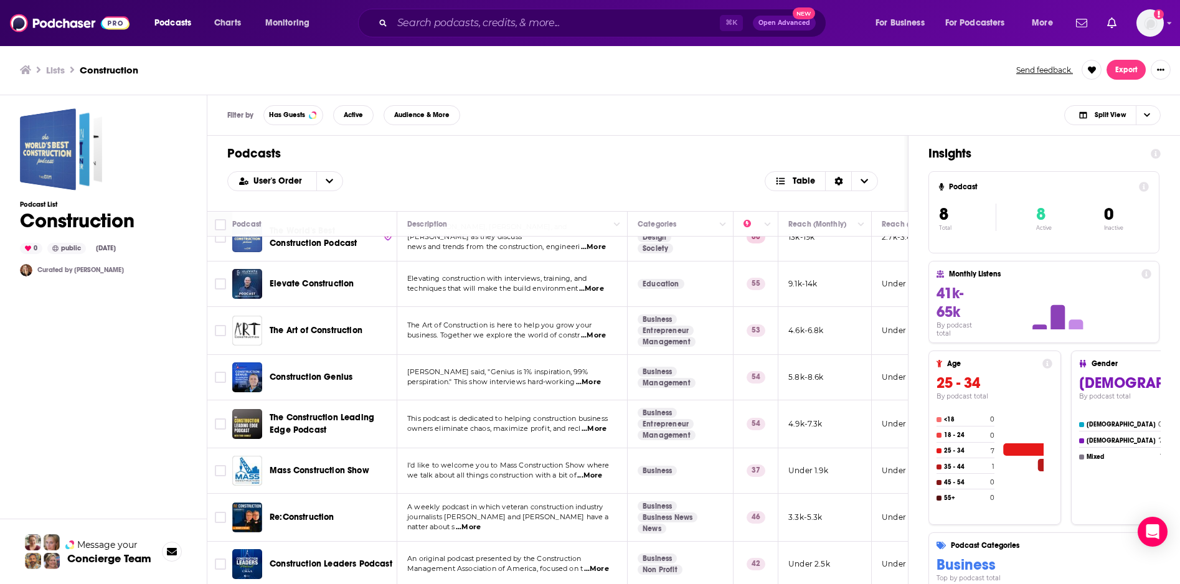
drag, startPoint x: 423, startPoint y: 427, endPoint x: 537, endPoint y: 1, distance: 440.7
drag, startPoint x: 438, startPoint y: 477, endPoint x: 687, endPoint y: 1, distance: 537.2
click at [56, 67] on h3 "Lists" at bounding box center [55, 70] width 19 height 12
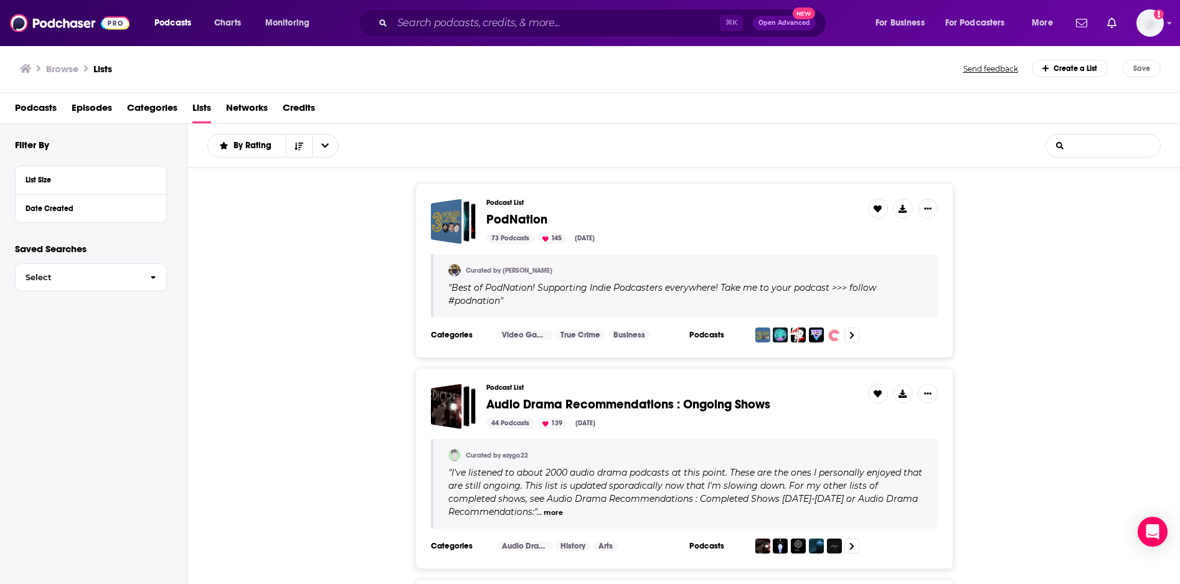
click at [1098, 144] on input "List Search Input" at bounding box center [1103, 145] width 114 height 22
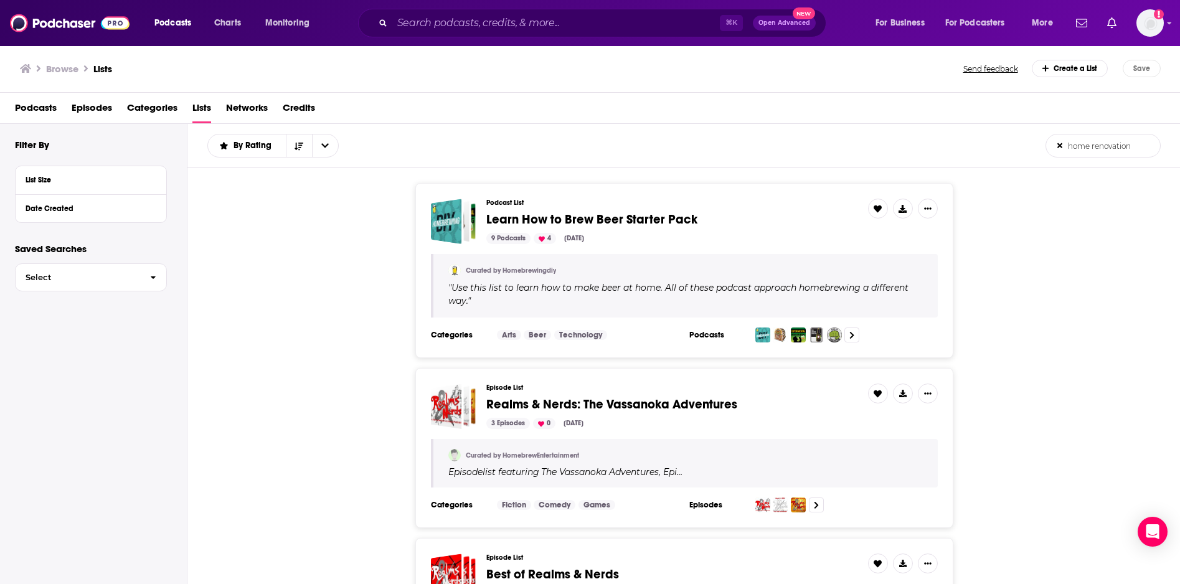
type input "home renovation"
click at [65, 66] on h3 "Browse" at bounding box center [62, 69] width 32 height 12
click at [103, 66] on h1 "Lists" at bounding box center [102, 69] width 19 height 12
click at [134, 280] on span "Select" at bounding box center [78, 277] width 125 height 8
click at [232, 293] on div "Podcast List Learn How to Brew Beer Starter Pack 9 Podcasts 4 Nov 9, 2022 Curat…" at bounding box center [683, 270] width 993 height 175
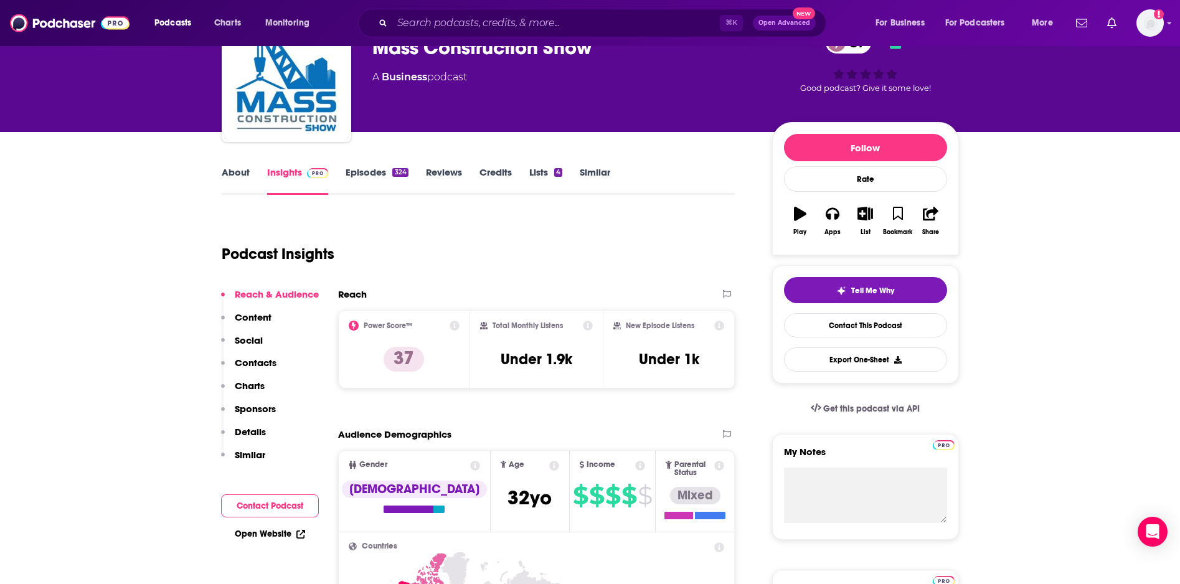
scroll to position [88, 0]
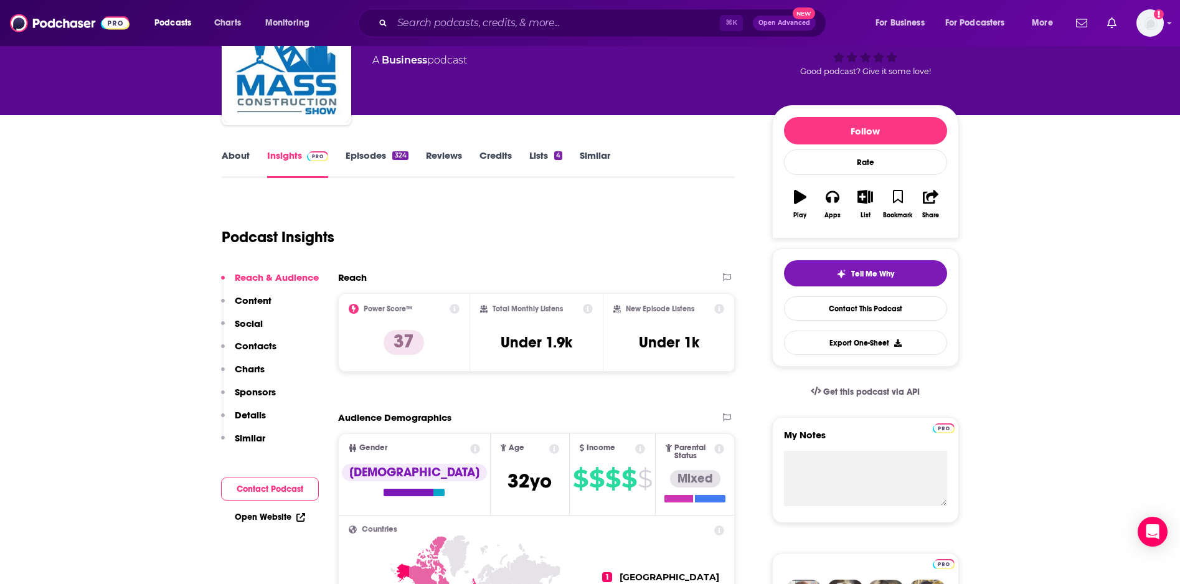
click at [375, 155] on link "Episodes 324" at bounding box center [377, 163] width 62 height 29
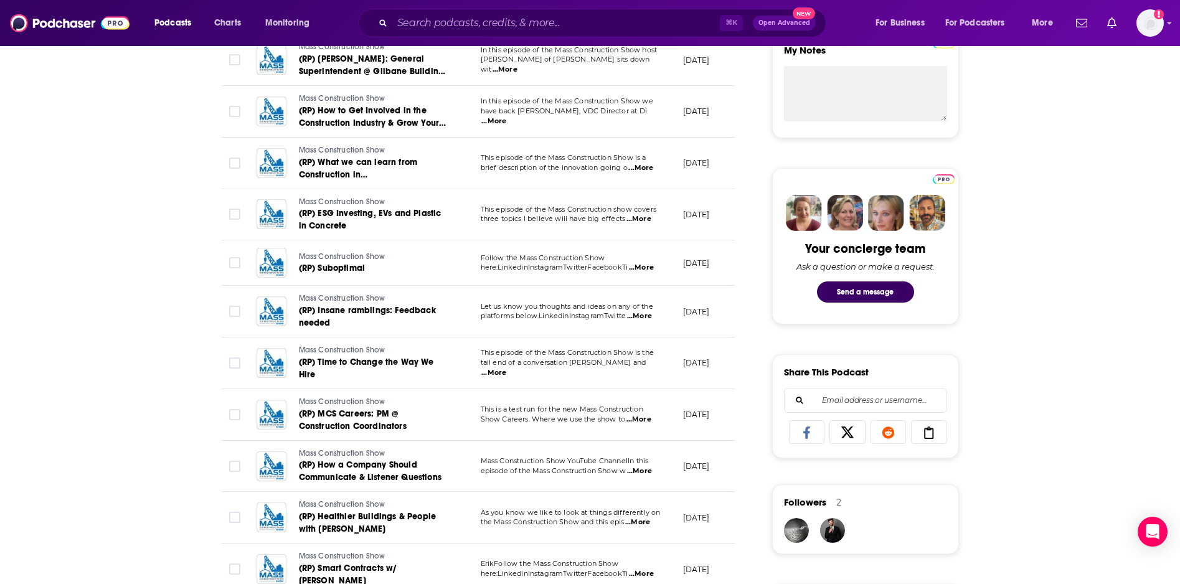
scroll to position [481, 0]
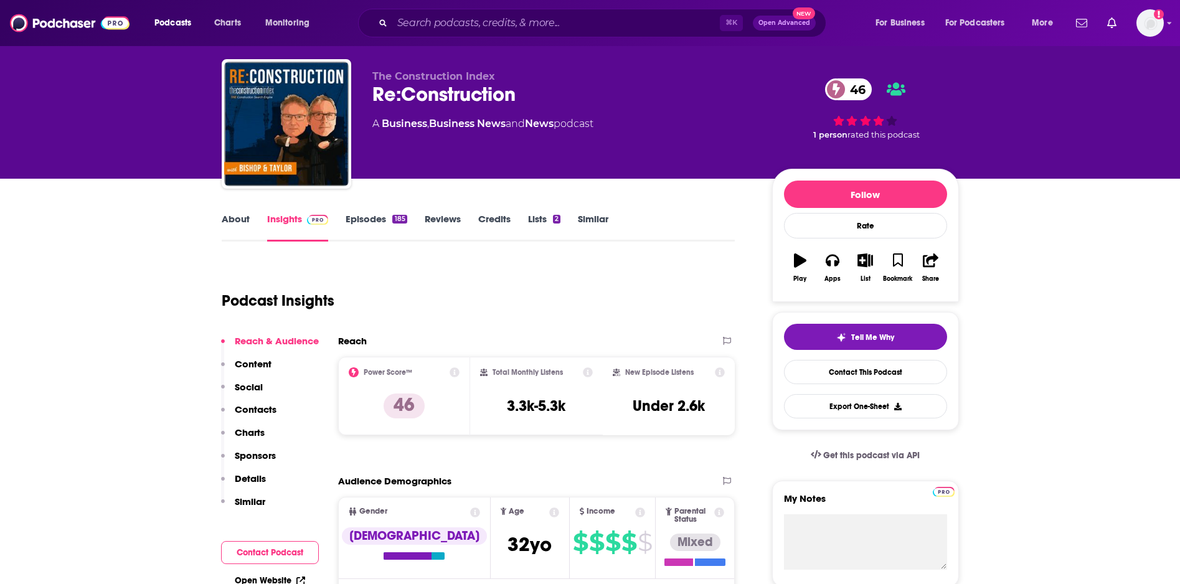
scroll to position [40, 0]
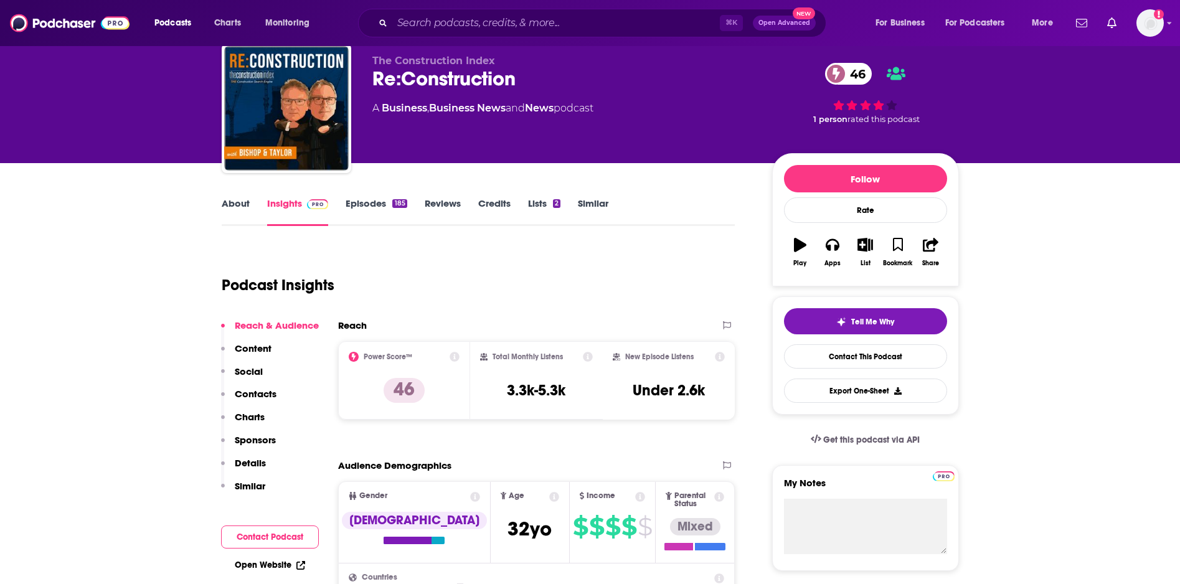
click at [223, 202] on link "About" at bounding box center [236, 211] width 28 height 29
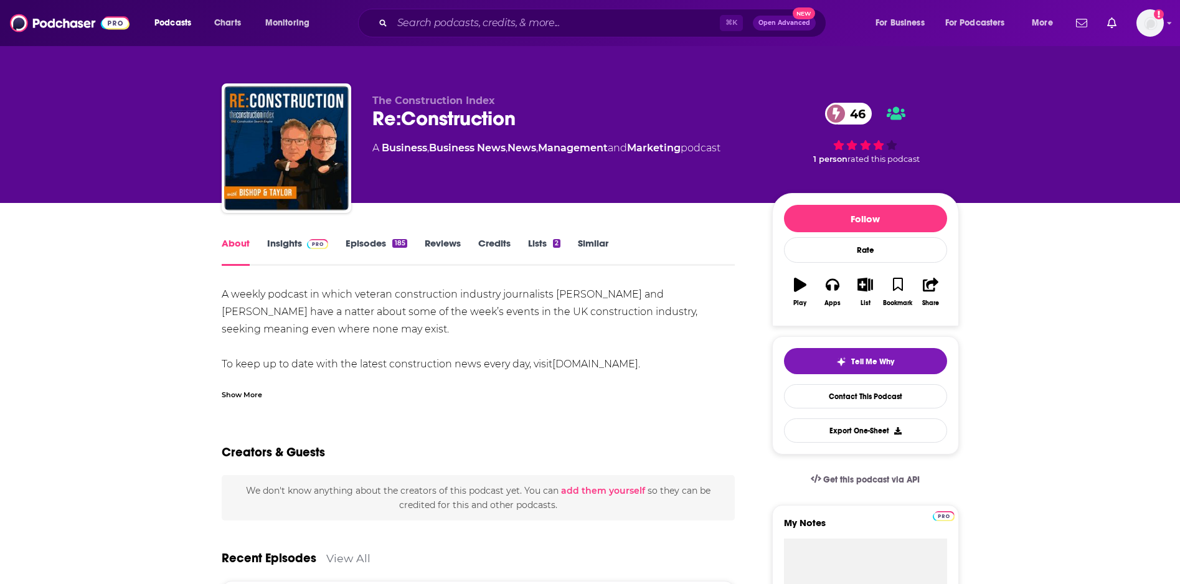
click at [364, 243] on link "Episodes 185" at bounding box center [376, 251] width 61 height 29
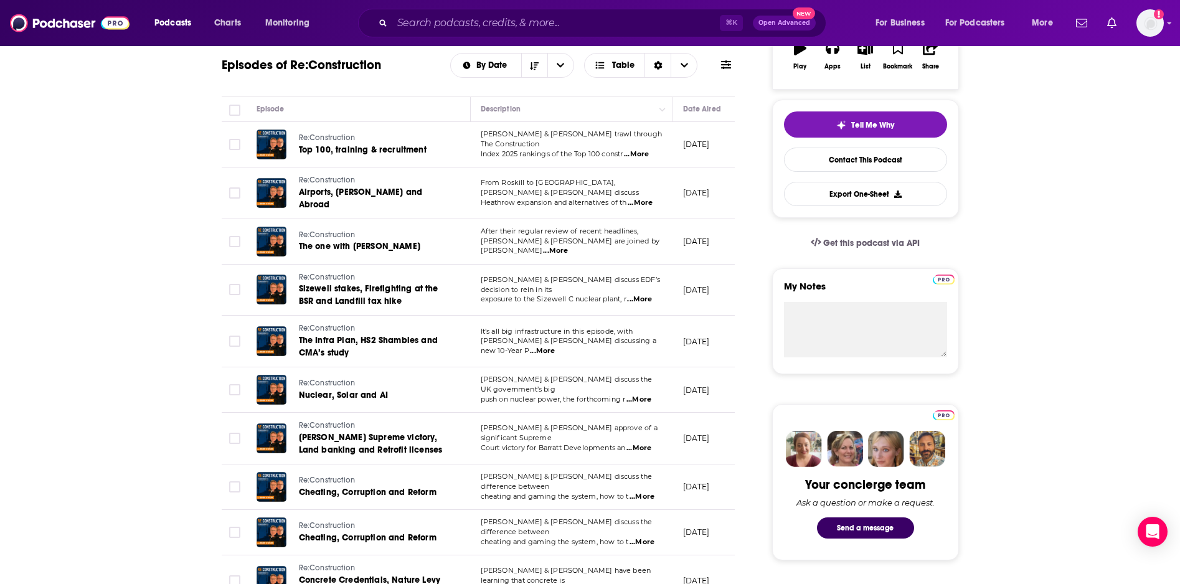
scroll to position [273, 0]
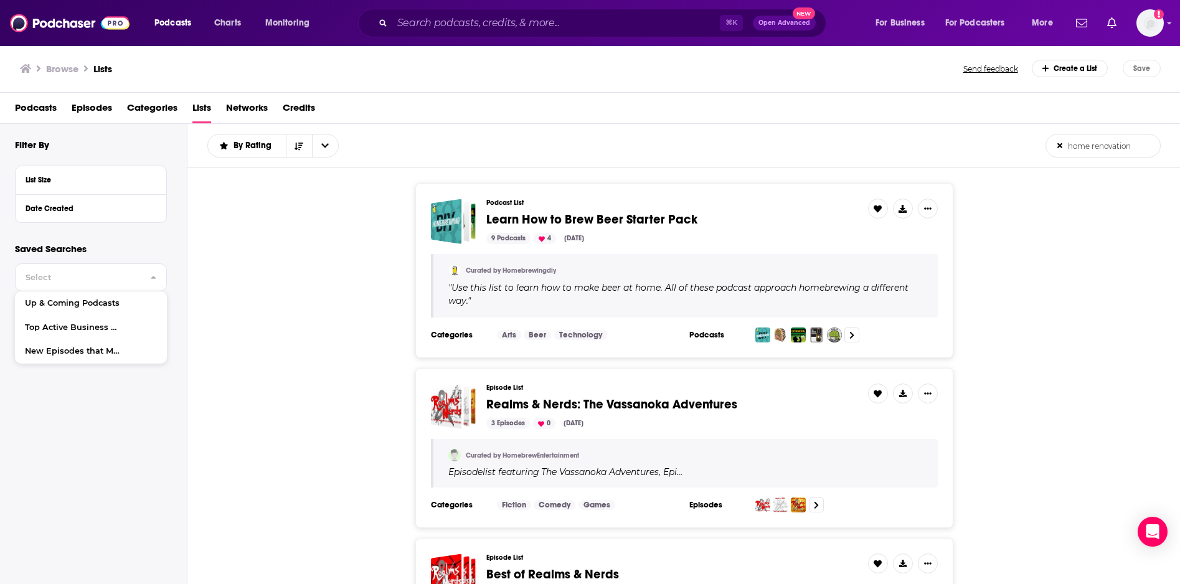
click at [1062, 144] on icon at bounding box center [1059, 145] width 5 height 7
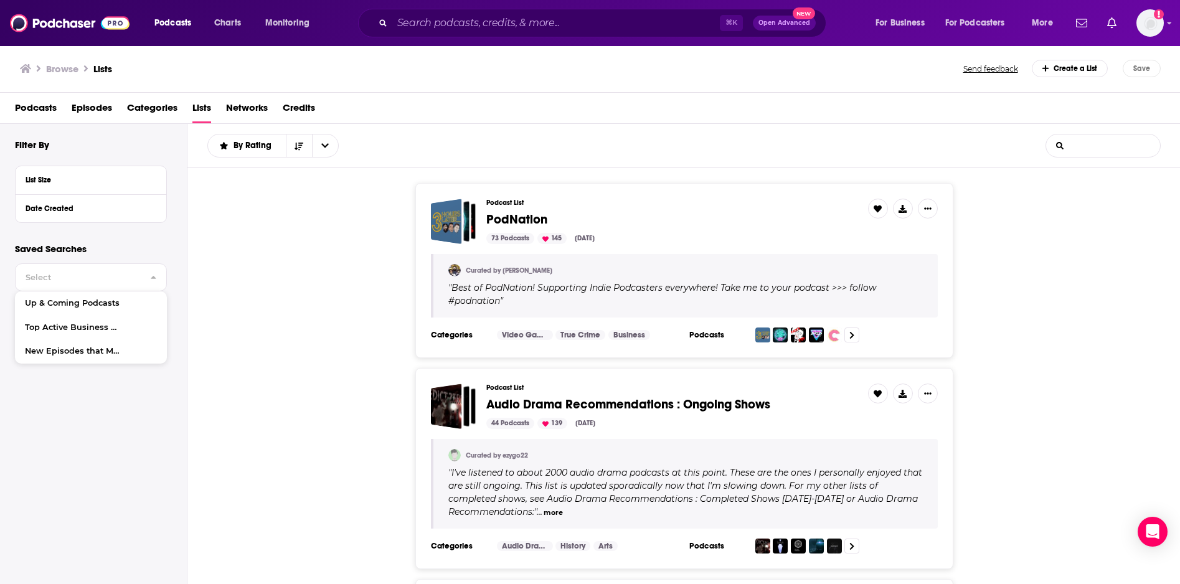
click at [1090, 146] on input "List Search Input" at bounding box center [1103, 145] width 114 height 22
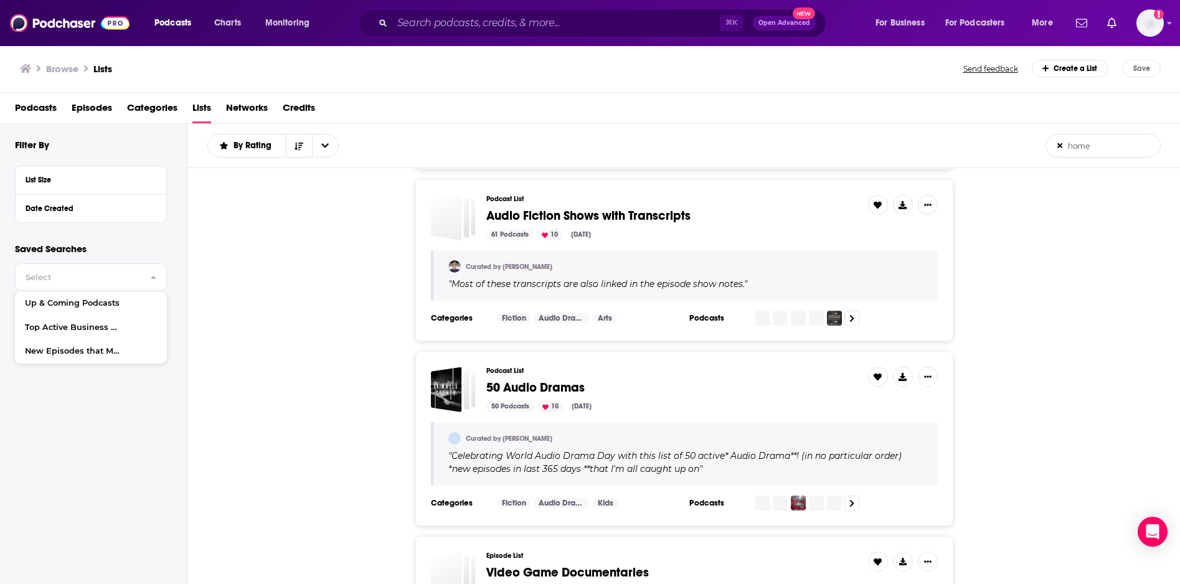
scroll to position [1811, 0]
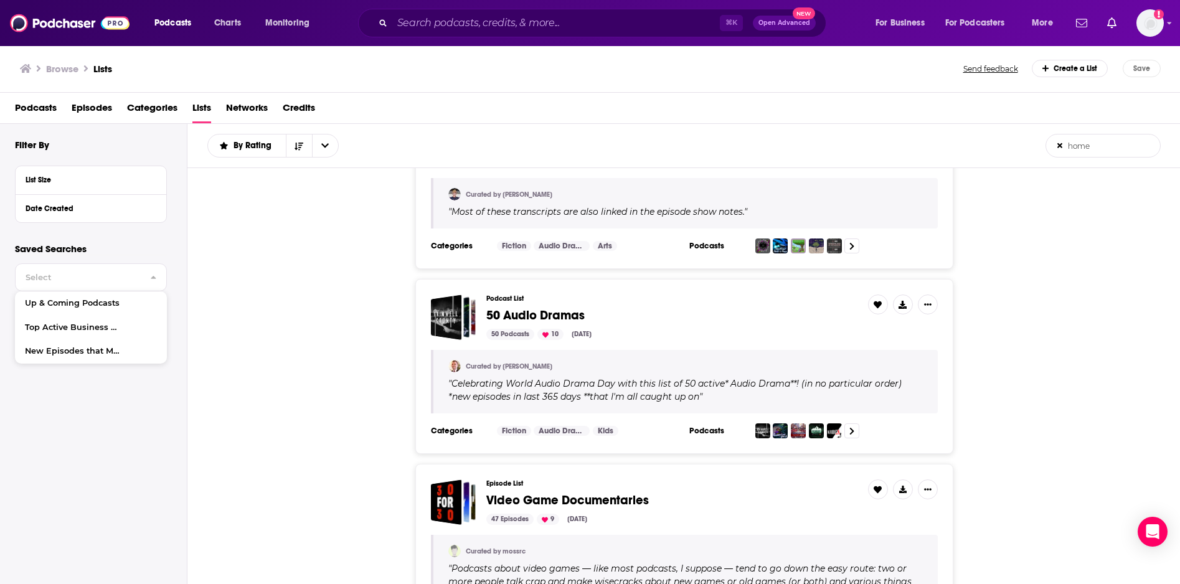
type input "home"
click at [199, 110] on span "Lists" at bounding box center [201, 111] width 19 height 26
click at [118, 282] on button "Select" at bounding box center [91, 277] width 152 height 28
click at [282, 296] on div "Podcast List 50 Audio Dramas 50 Podcasts 10 Sep 21, 2024 Curated by A. R. OLIVI…" at bounding box center [683, 366] width 993 height 175
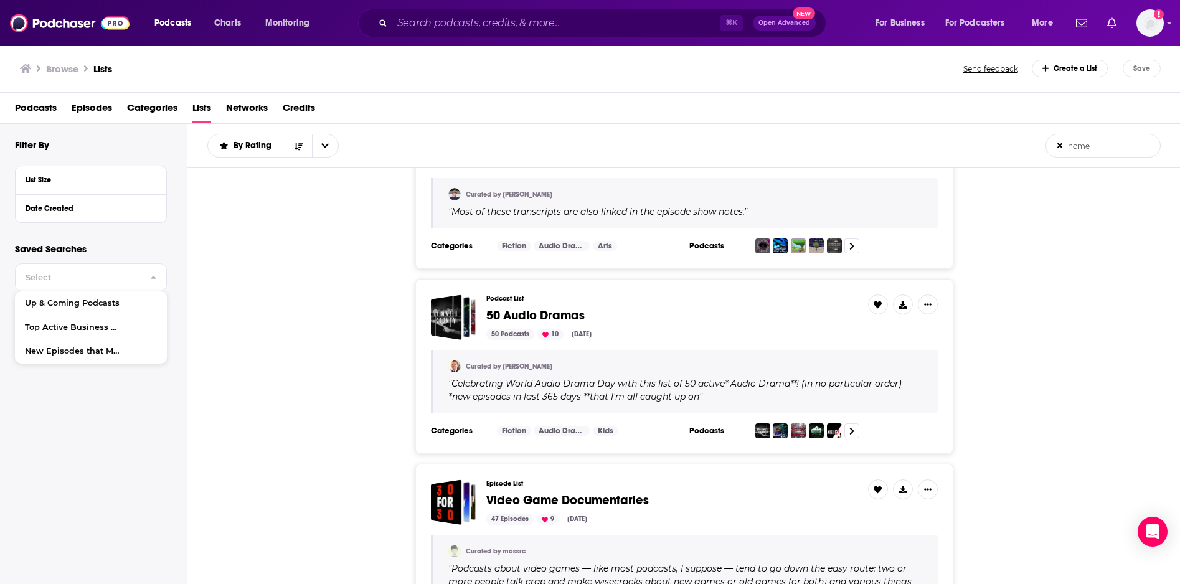
click at [148, 108] on span "Categories" at bounding box center [152, 111] width 50 height 26
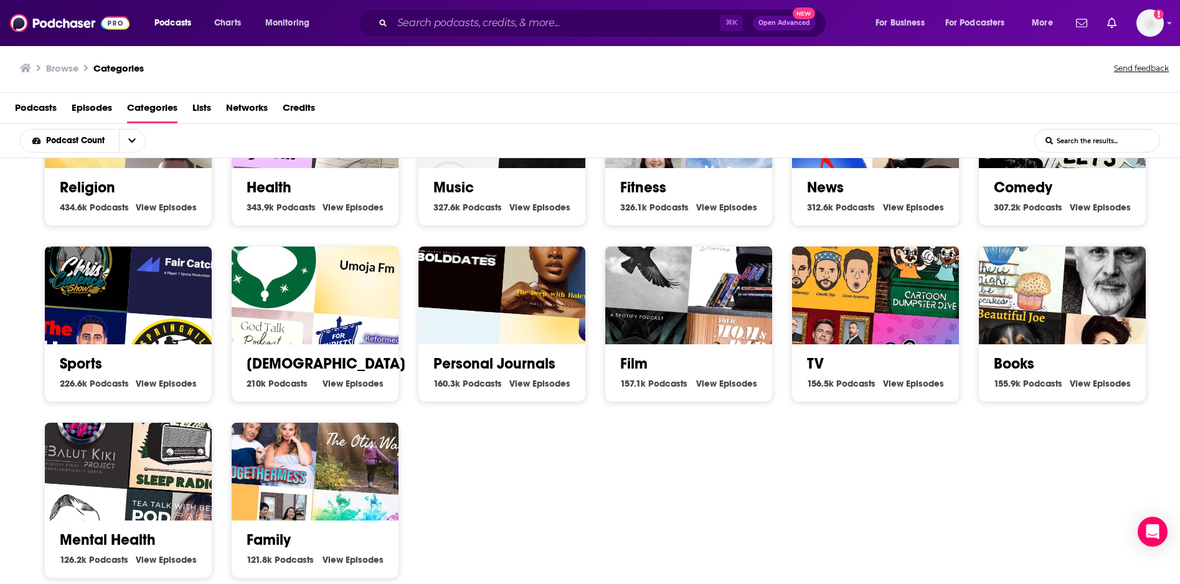
scroll to position [237, 0]
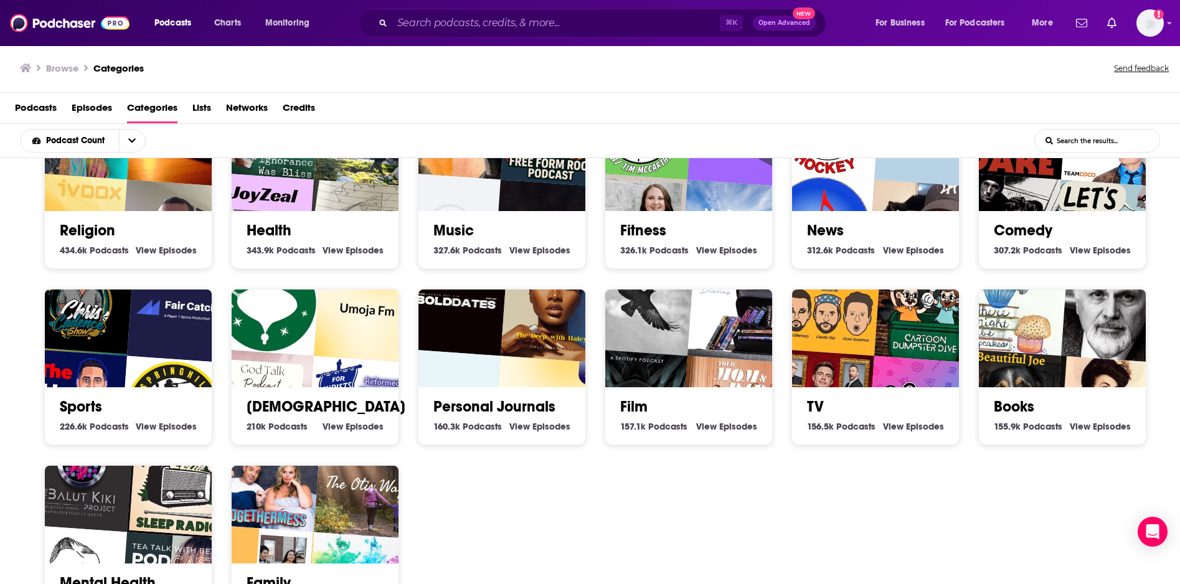
click at [201, 108] on span "Lists" at bounding box center [201, 111] width 19 height 26
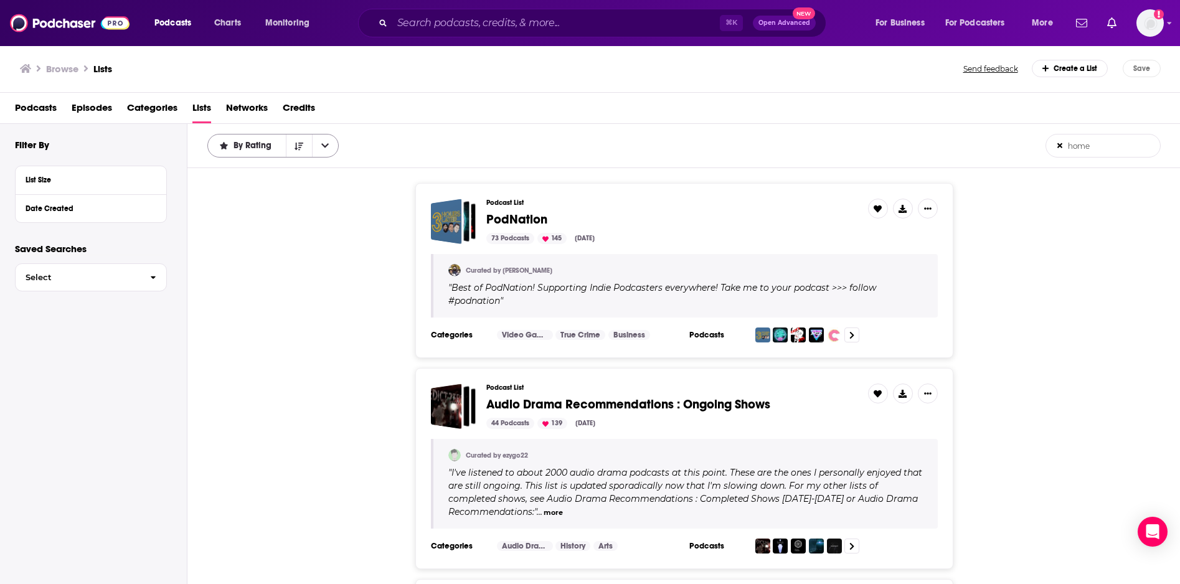
click at [257, 147] on span "By Rating" at bounding box center [255, 145] width 42 height 9
click at [255, 143] on span "By Rating" at bounding box center [255, 145] width 42 height 9
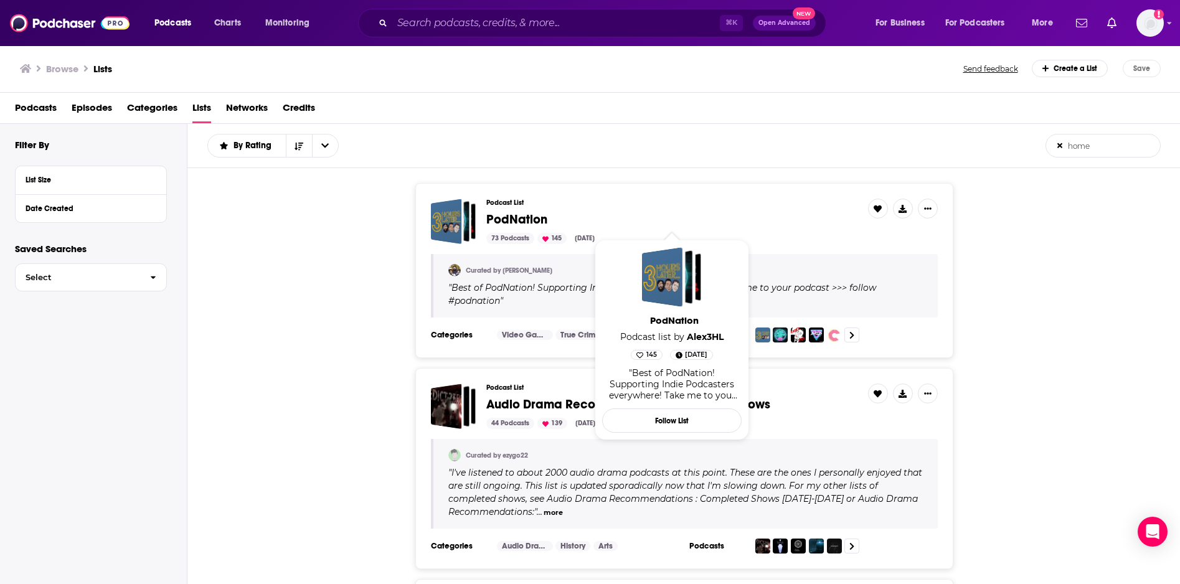
click at [508, 220] on span "PodNation" at bounding box center [516, 220] width 61 height 16
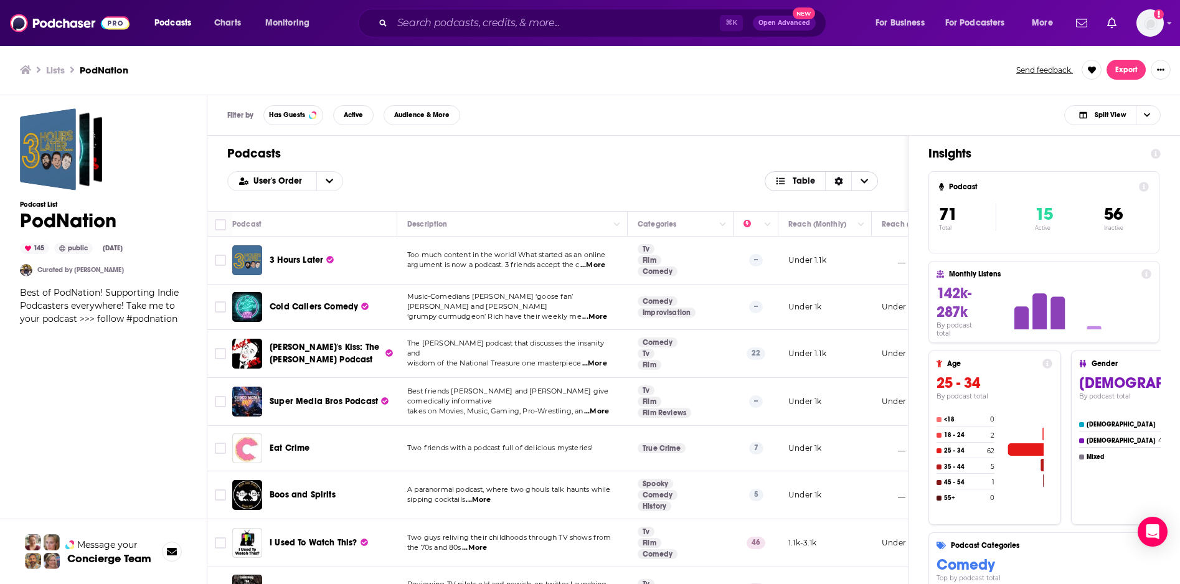
click at [872, 181] on span "Choose View" at bounding box center [864, 181] width 26 height 19
click at [858, 162] on div "Podcasts User's Order Table Card Table" at bounding box center [557, 173] width 701 height 75
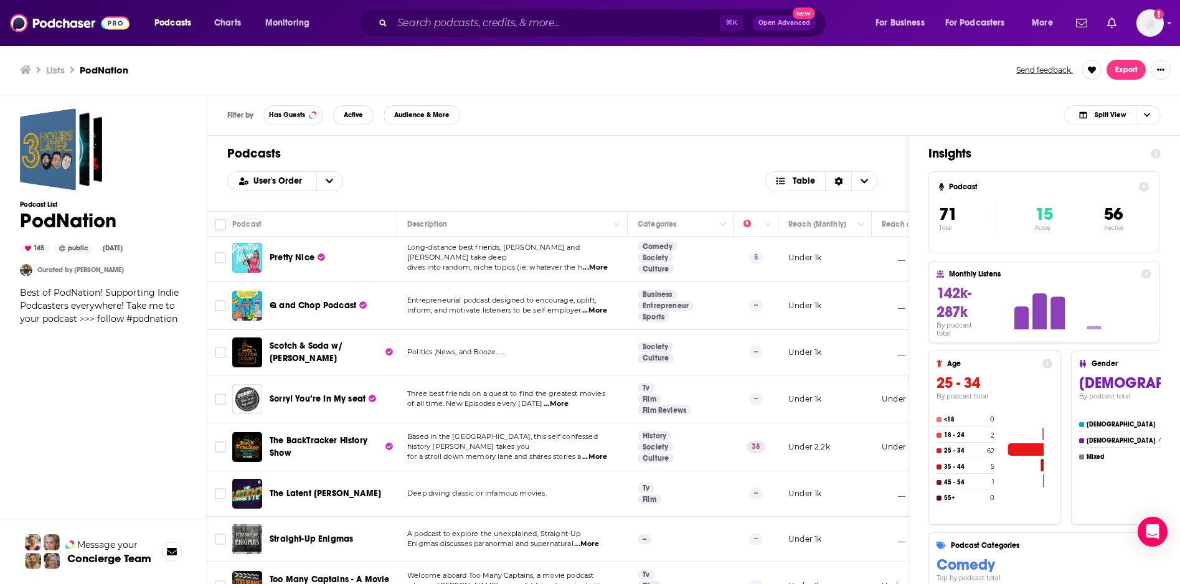
scroll to position [2854, 0]
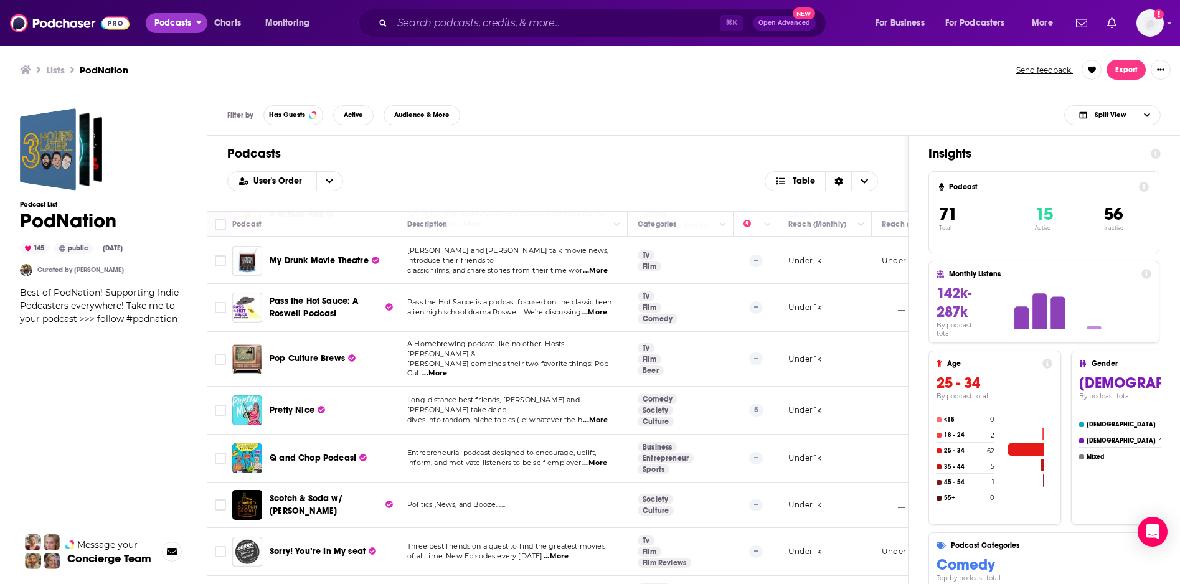
click at [179, 26] on span "Podcasts" at bounding box center [172, 22] width 37 height 17
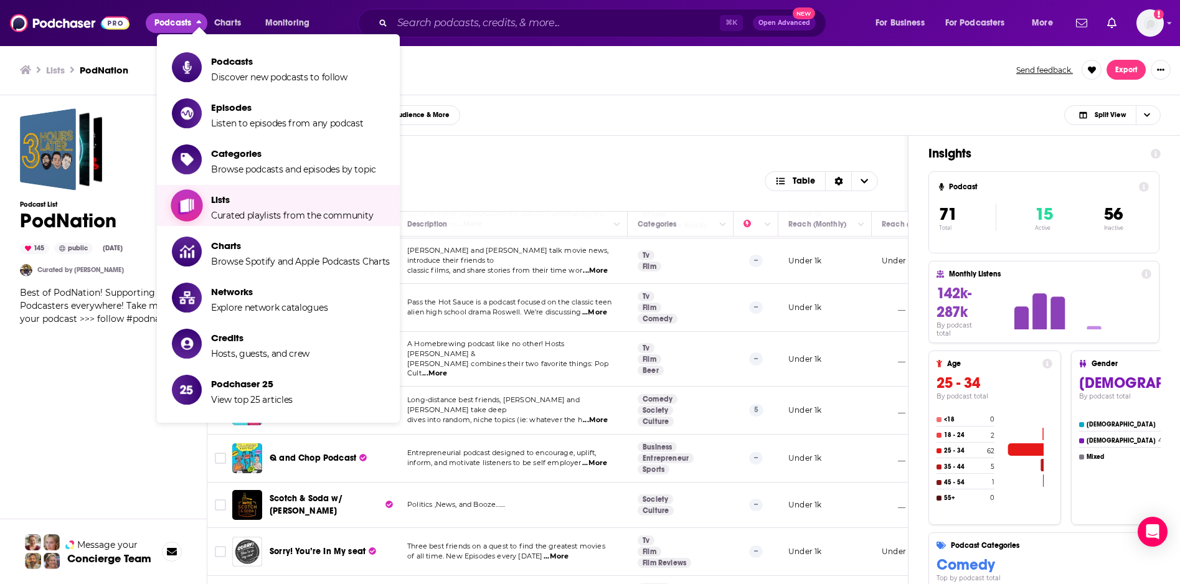
click at [289, 207] on span "Lists Curated playlists from the community" at bounding box center [292, 205] width 162 height 31
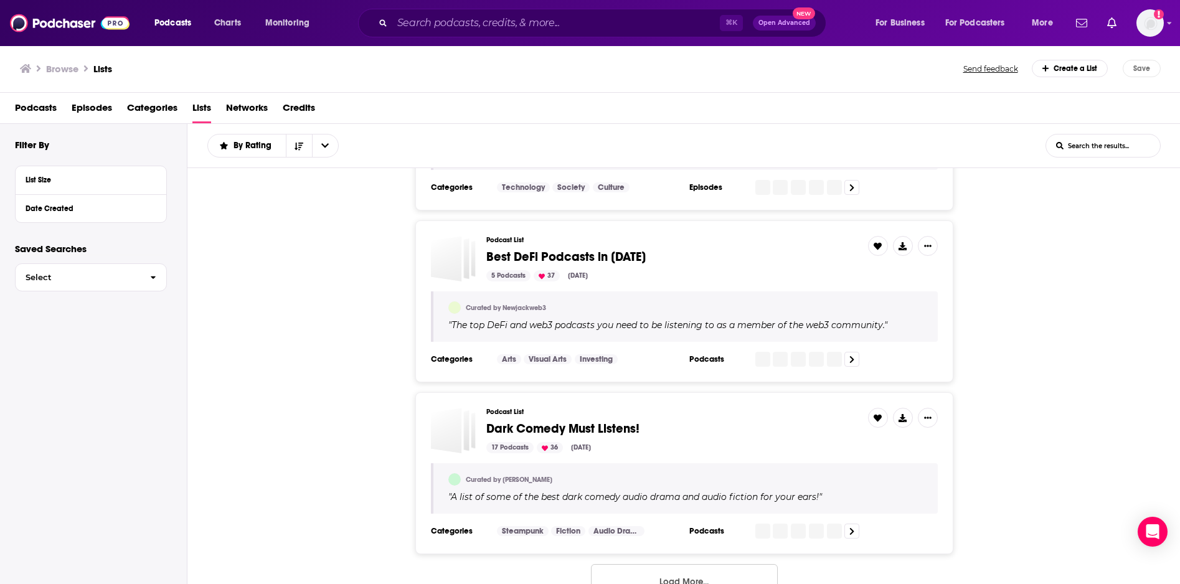
scroll to position [4323, 0]
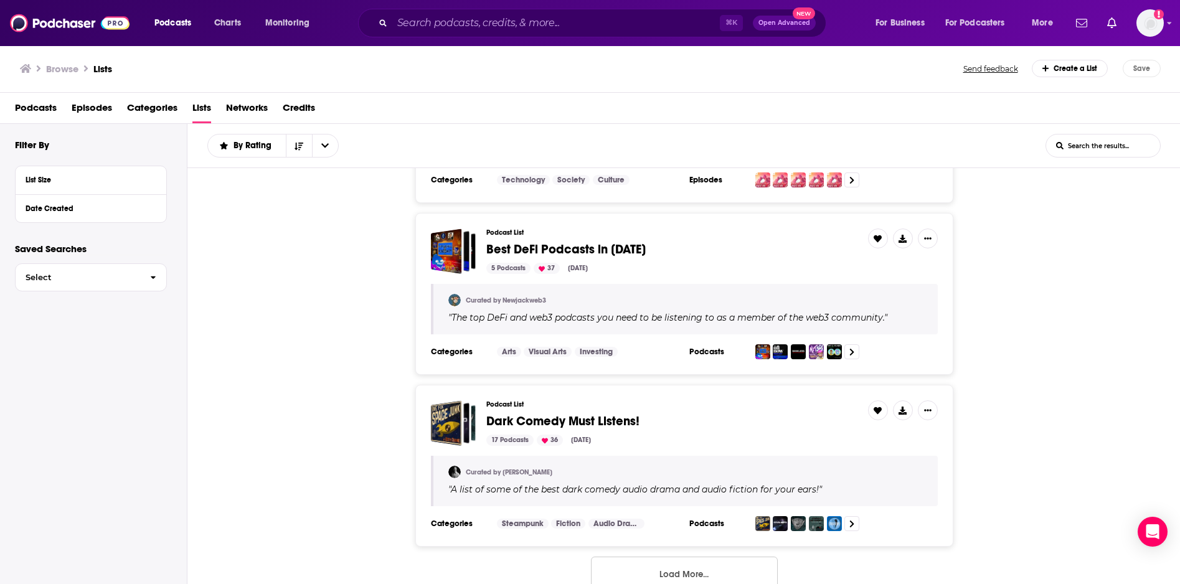
click at [637, 562] on button "Load More..." at bounding box center [684, 574] width 187 height 34
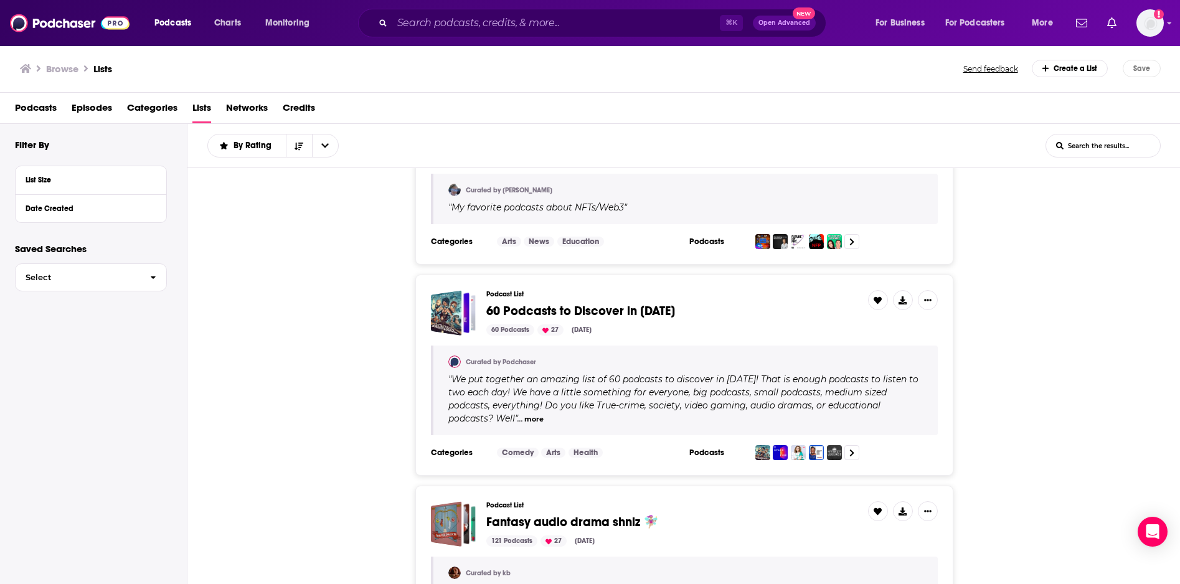
scroll to position [8466, 0]
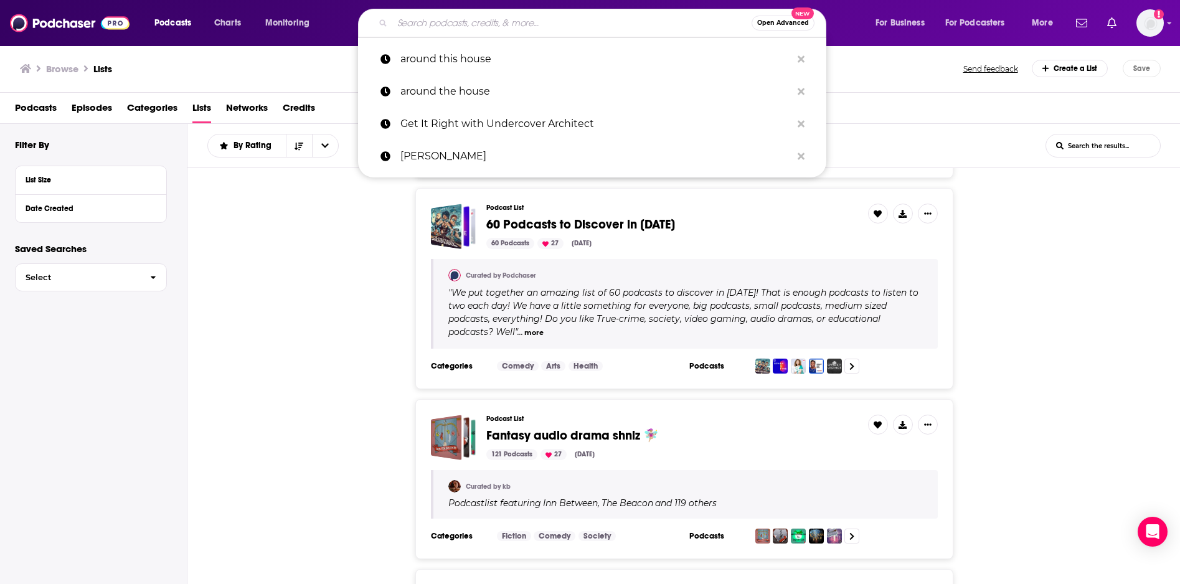
click at [517, 21] on input "Search podcasts, credits, & more..." at bounding box center [571, 23] width 359 height 20
click at [464, 60] on p "around this house" at bounding box center [595, 59] width 391 height 32
type input "around this house"
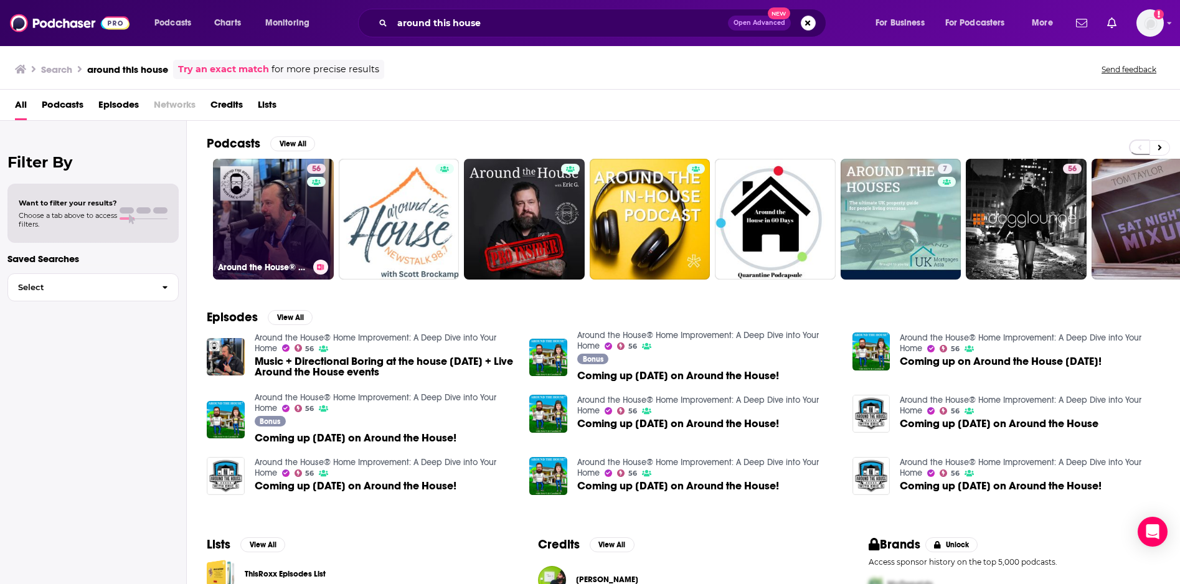
click at [267, 222] on link "56 Around the House® Home Improvement: A Deep Dive into Your Home" at bounding box center [273, 219] width 121 height 121
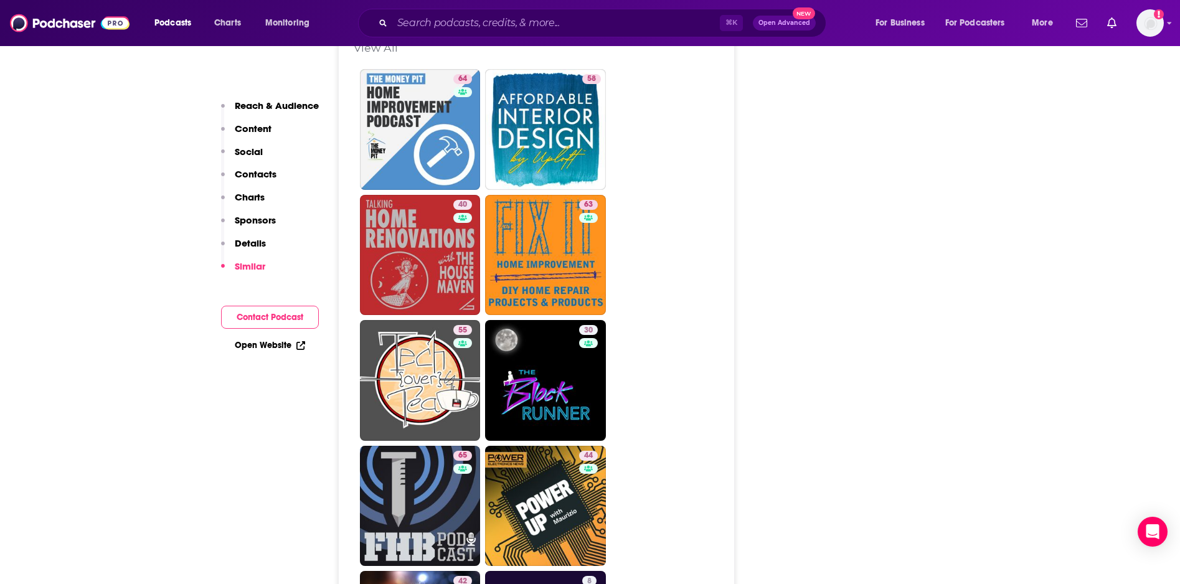
scroll to position [2465, 0]
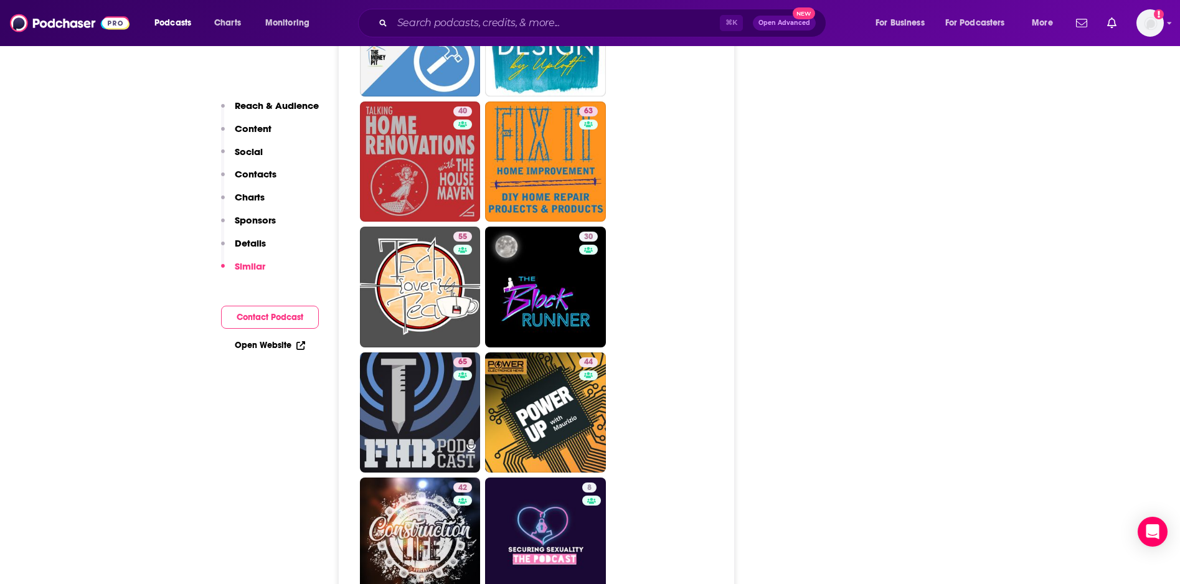
drag, startPoint x: 421, startPoint y: 357, endPoint x: 701, endPoint y: 1, distance: 453.2
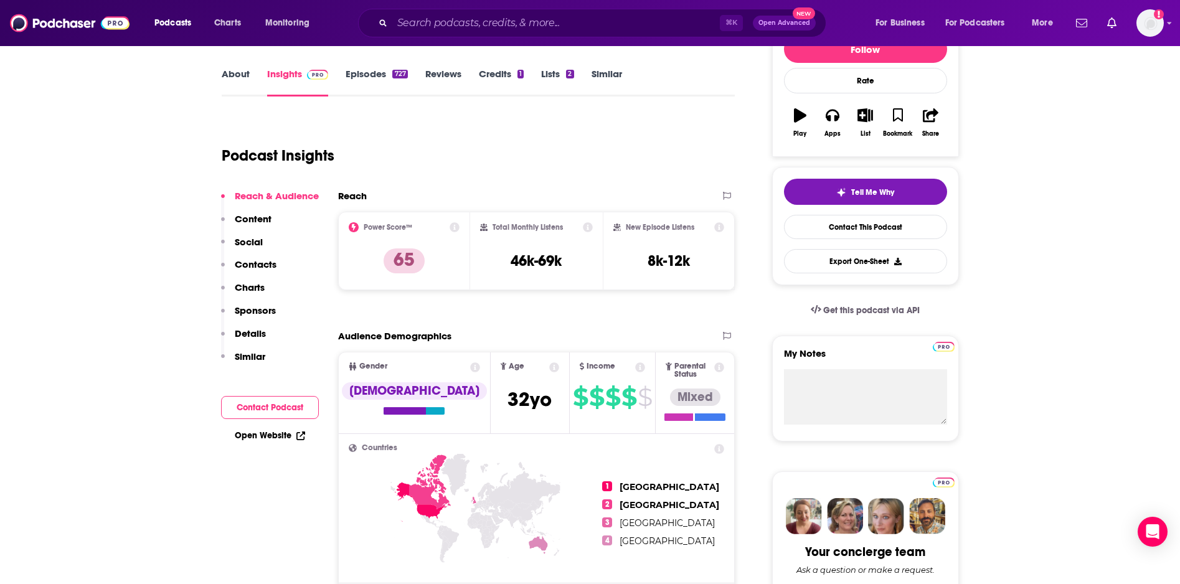
scroll to position [29, 0]
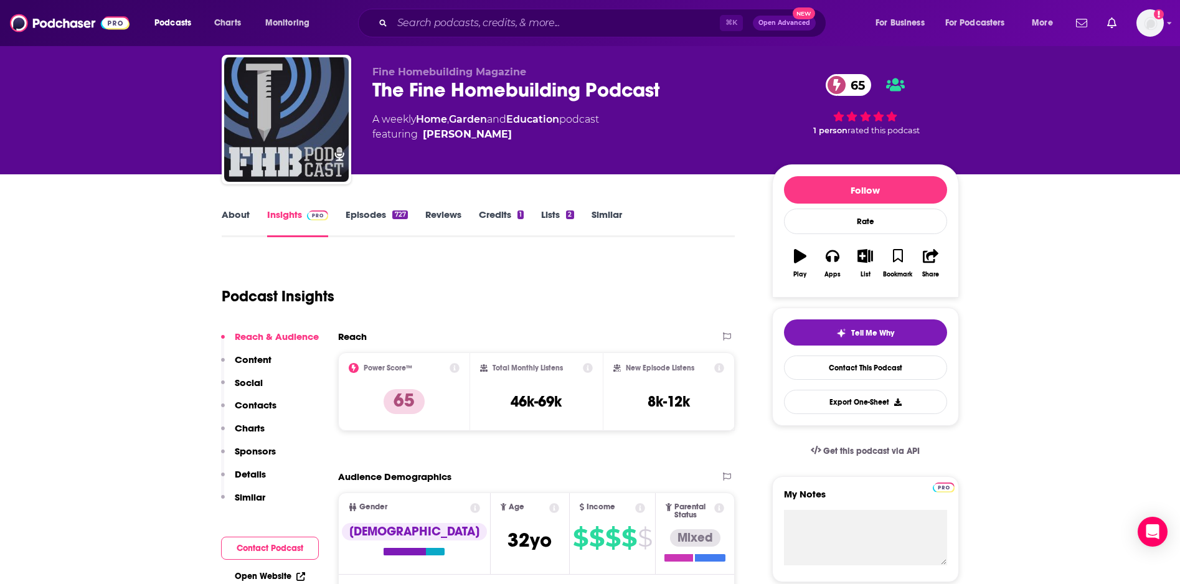
click at [371, 218] on link "Episodes 727" at bounding box center [377, 223] width 62 height 29
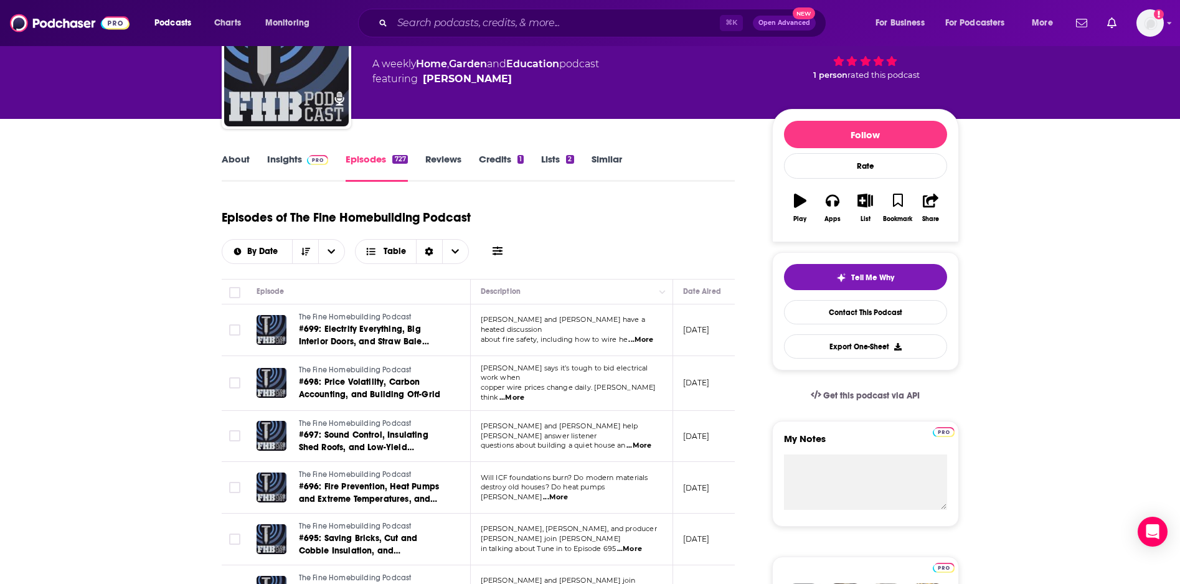
scroll to position [33, 0]
